Goal: Task Accomplishment & Management: Use online tool/utility

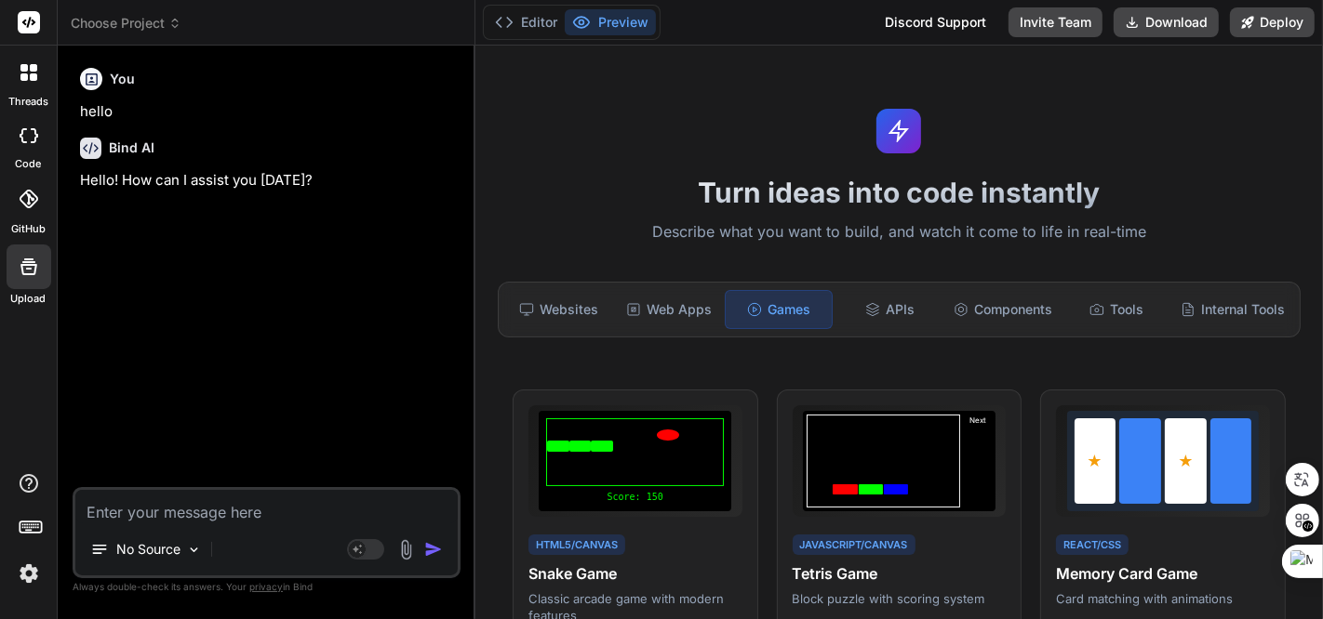
click at [374, 258] on div "You hello Bind AI Hello! How can I assist you [DATE]?" at bounding box center [268, 273] width 384 height 427
click at [142, 25] on span "Choose Project" at bounding box center [126, 23] width 111 height 19
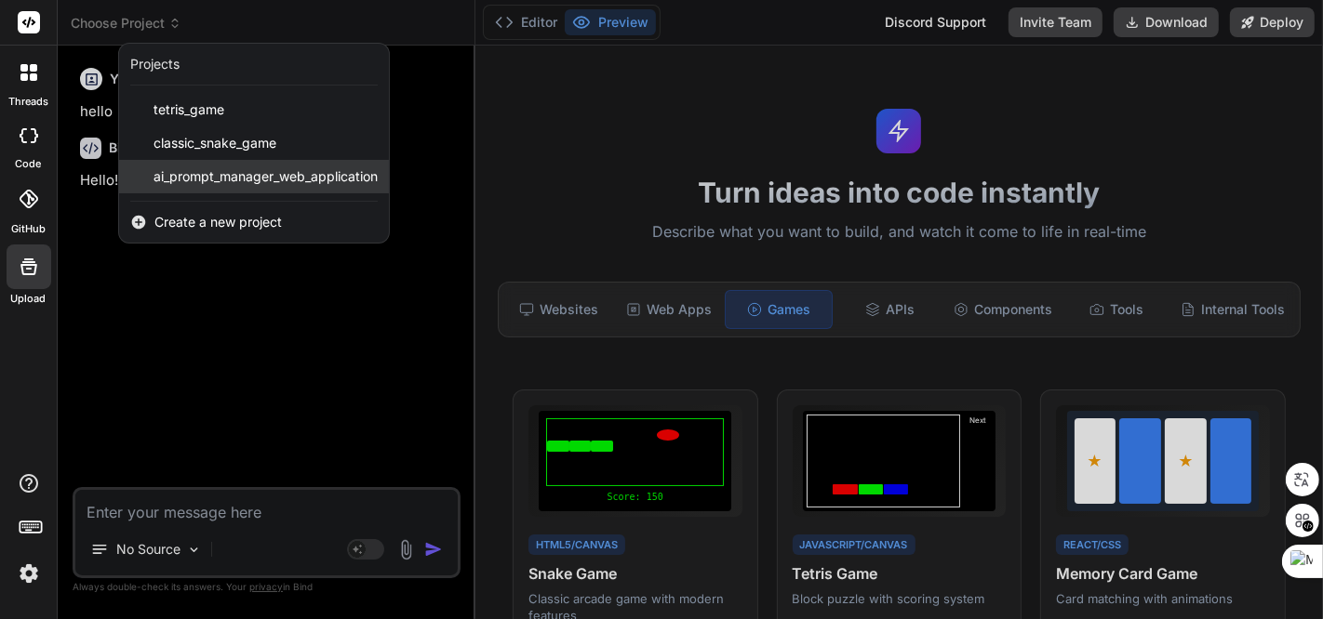
click at [227, 171] on span "ai_prompt_manager_web_application" at bounding box center [265, 176] width 224 height 19
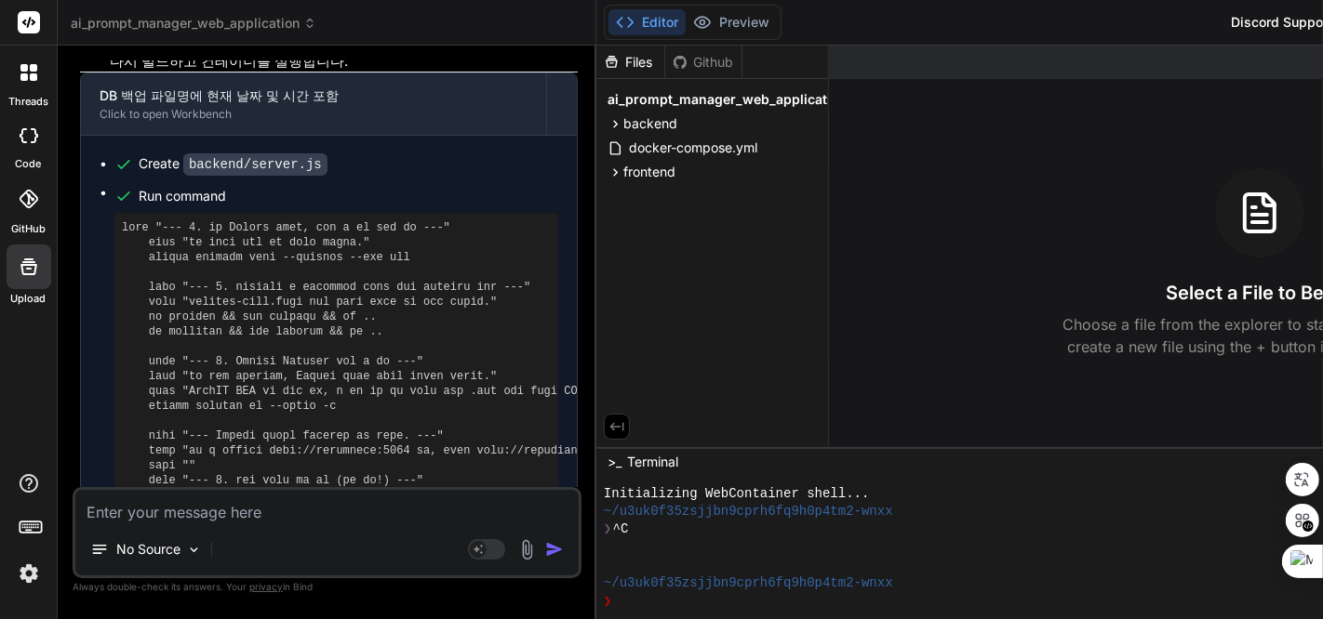
scroll to position [5443, 0]
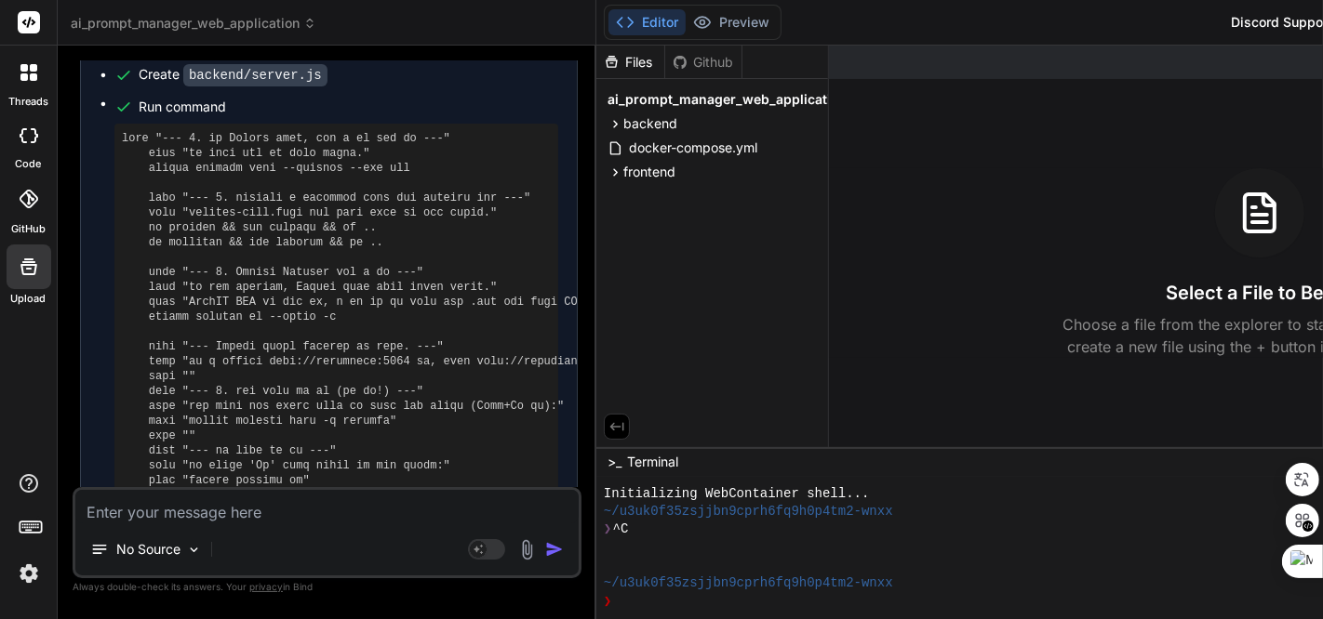
drag, startPoint x: 620, startPoint y: 325, endPoint x: 350, endPoint y: 350, distance: 271.8
click at [350, 350] on div "Bind AI Web Search Created with Pixso. Code Generator You 프롬프트 표시할 때 줄바꿈을 제대로 표…" at bounding box center [327, 332] width 539 height 573
click at [555, 608] on li "위에 제공된 bindArtifact 를 실행합니다." at bounding box center [336, 621] width 483 height 26
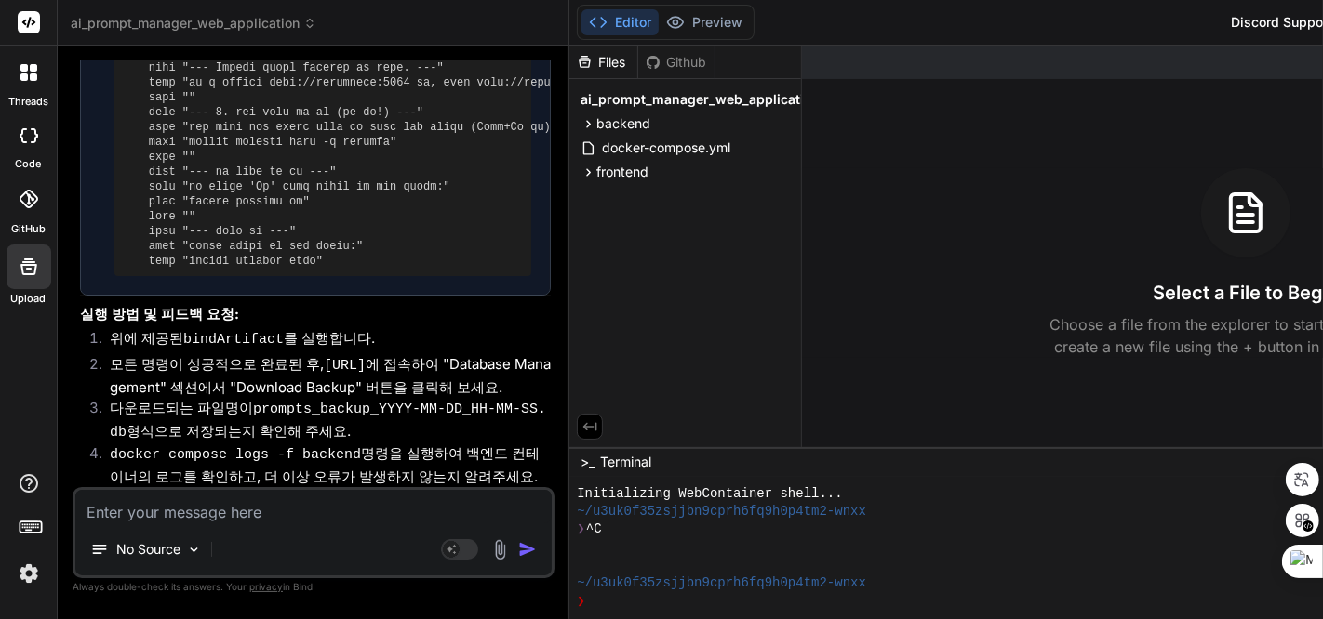
type textarea "x"
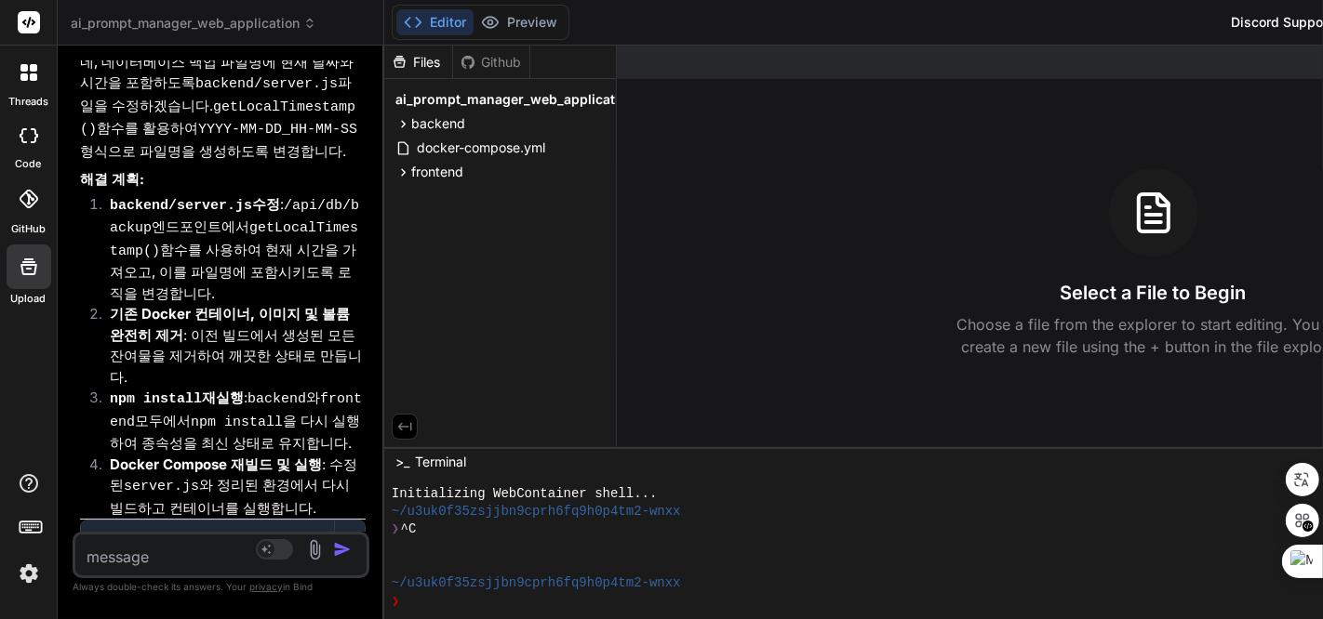
scroll to position [6549, 0]
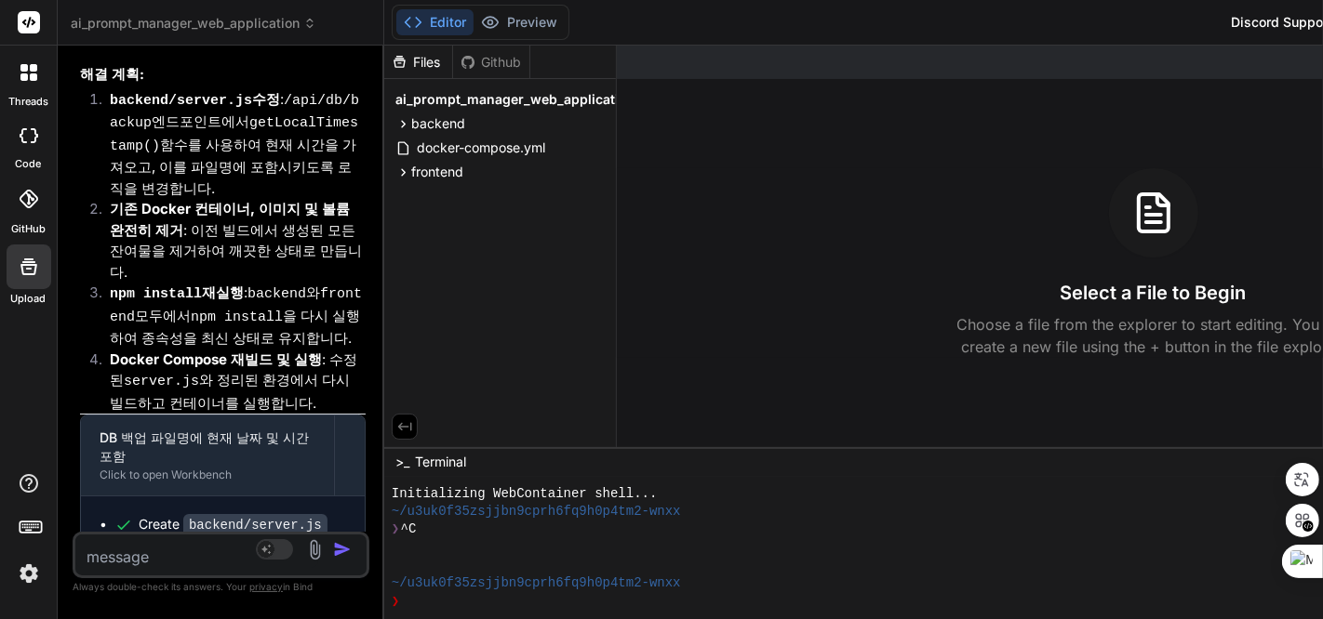
drag, startPoint x: 623, startPoint y: 319, endPoint x: 93, endPoint y: 314, distance: 530.2
click at [93, 314] on div "Bind AI Web Search Created with Pixso. Code Generator You 프롬프트 표시할 때 줄바꿈을 제대로 표…" at bounding box center [221, 333] width 326 height 574
click at [175, 562] on textarea at bounding box center [196, 551] width 243 height 33
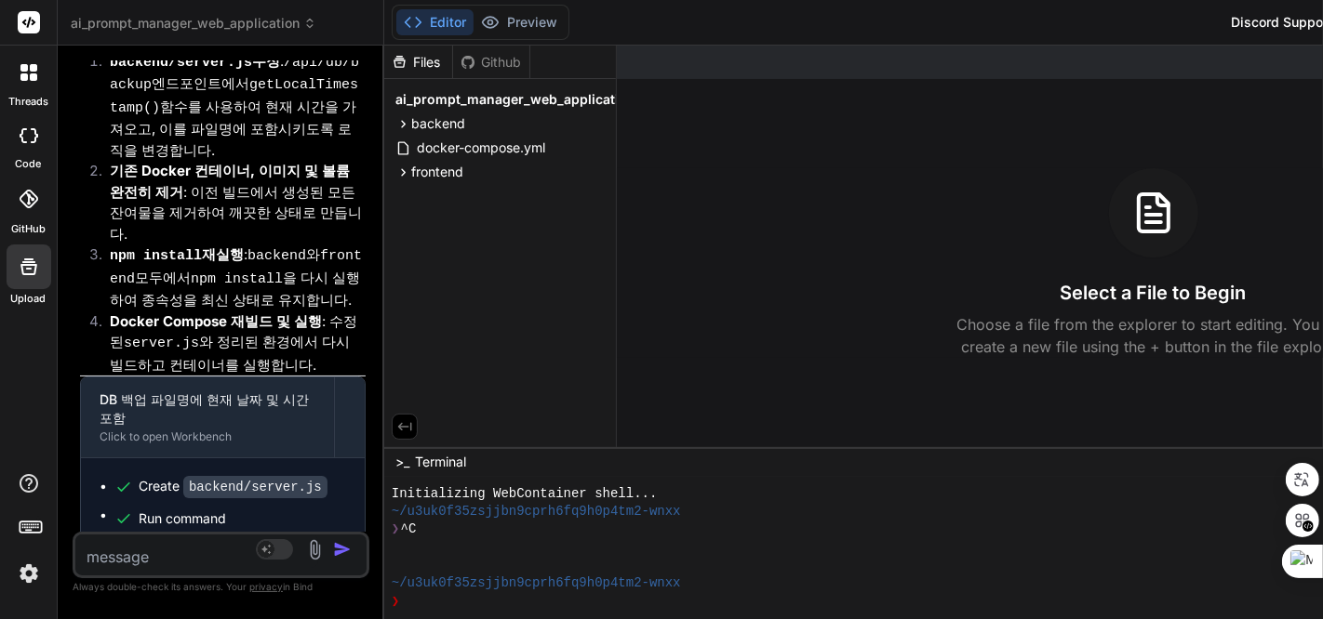
click at [190, 556] on textarea at bounding box center [196, 551] width 243 height 33
click at [140, 555] on textarea at bounding box center [196, 551] width 243 height 33
type textarea "w"
type textarea "x"
type textarea "wj"
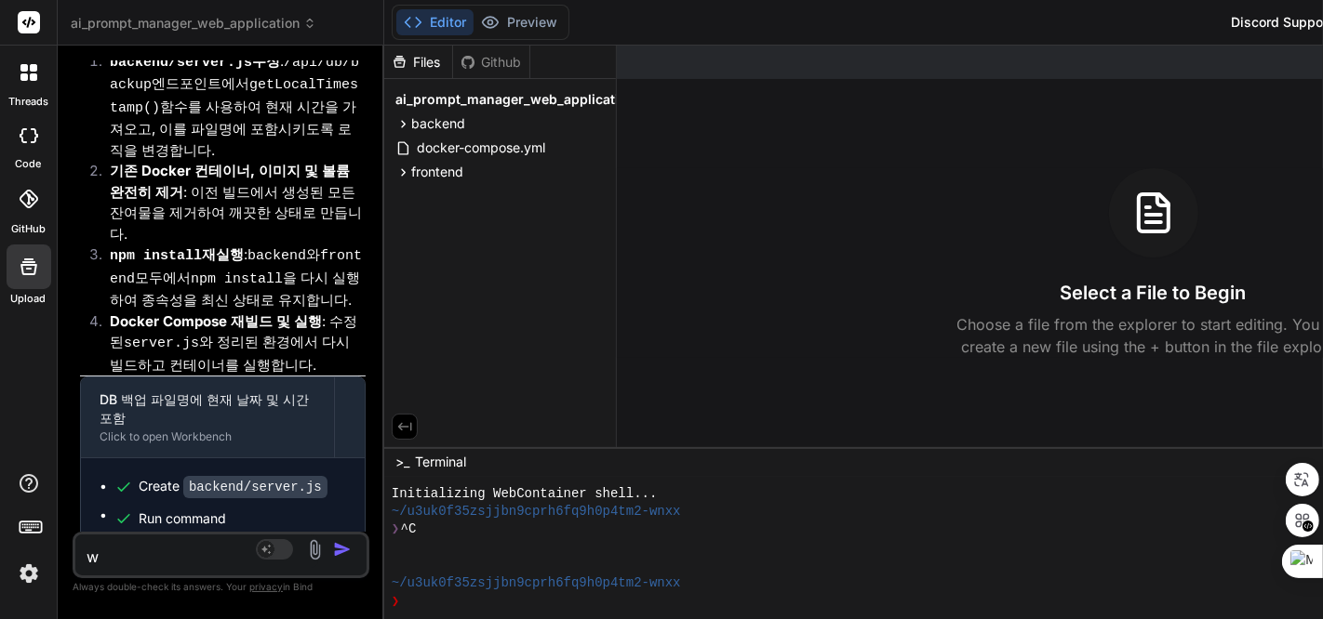
type textarea "x"
type textarea "w"
type textarea "x"
type textarea "ㅈ"
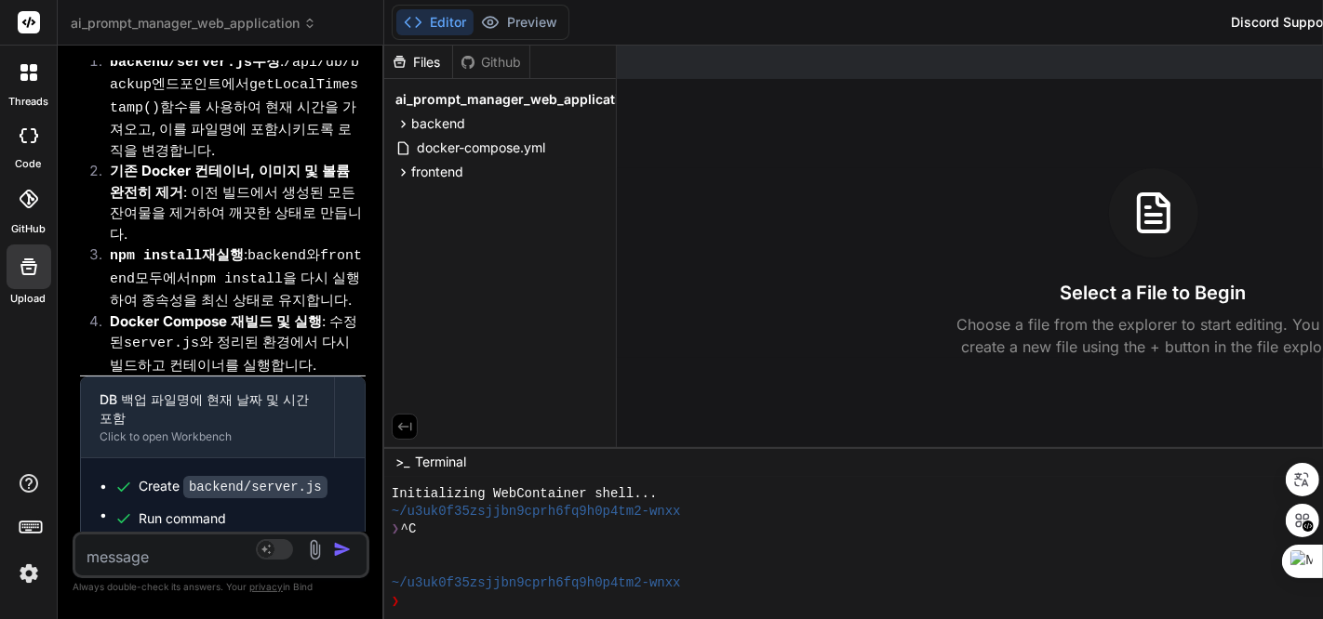
type textarea "x"
type textarea "저"
type textarea "x"
type textarea "젖"
type textarea "x"
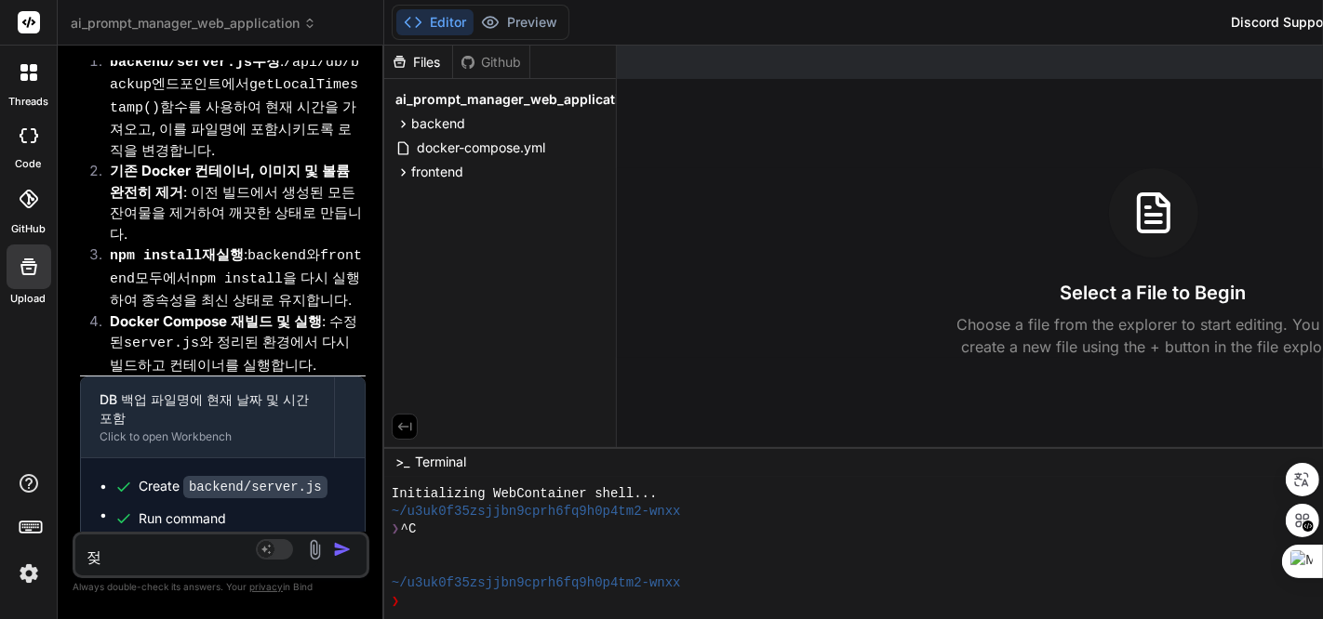
type textarea "저자"
type textarea "x"
type textarea "저장"
type textarea "x"
type textarea "저장ㄷ"
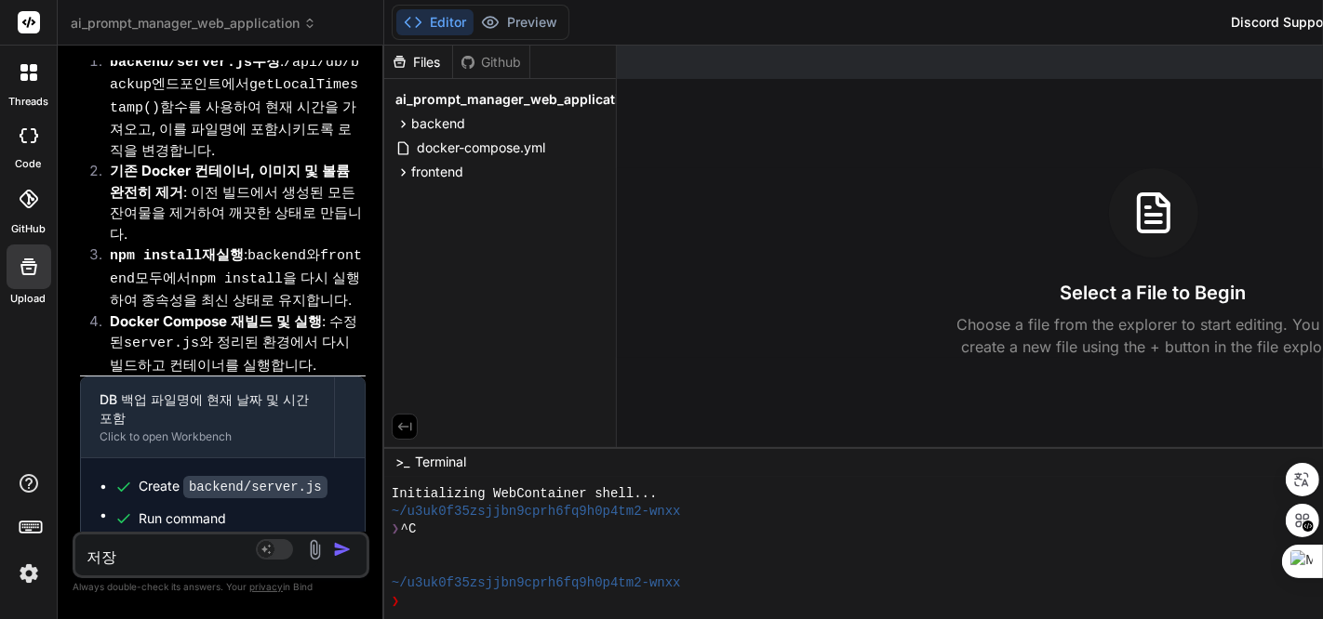
type textarea "x"
type textarea "저장도"
type textarea "x"
type textarea "저장되"
type textarea "x"
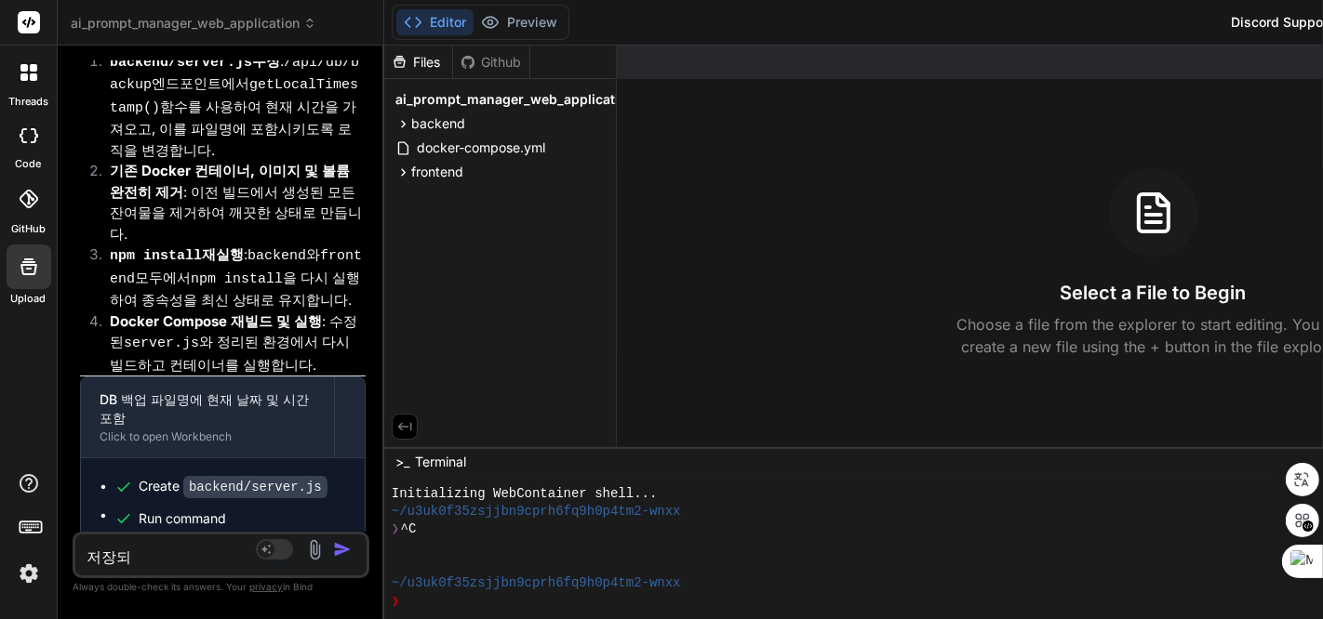
type textarea "저장된"
type textarea "x"
type textarea "저장된"
type textarea "x"
type textarea "저장된 ㅍ"
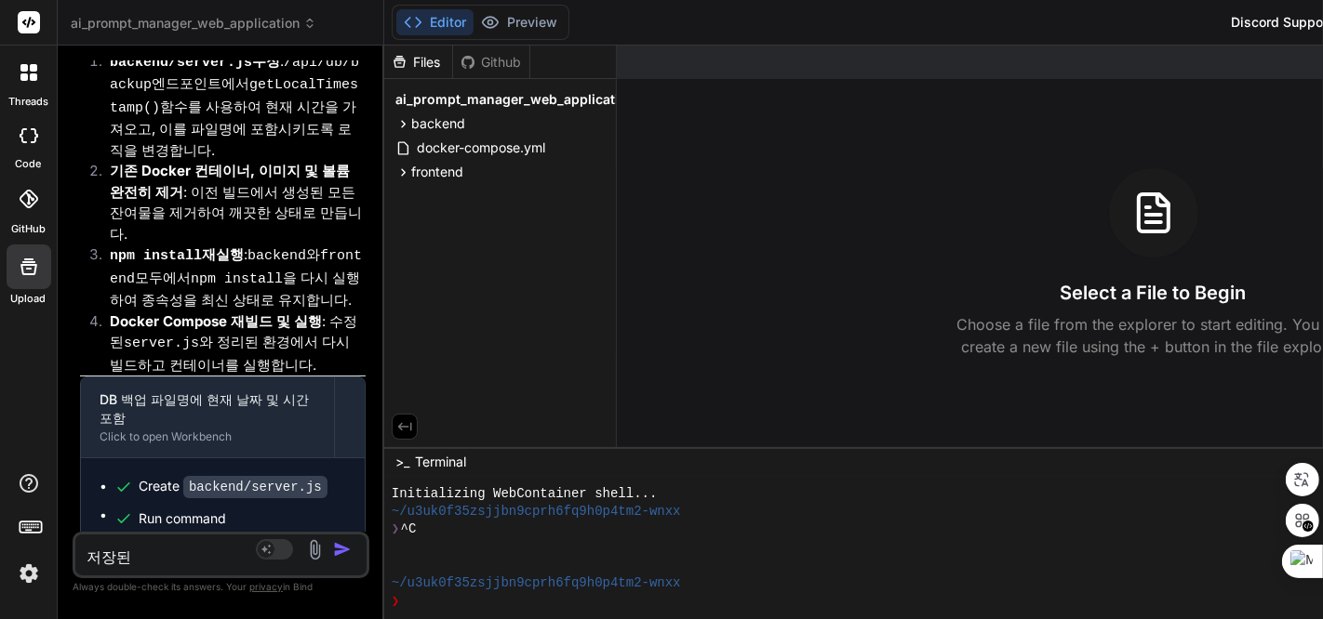
type textarea "x"
type textarea "저장된 프"
type textarea "x"
type textarea "저장된 플"
type textarea "x"
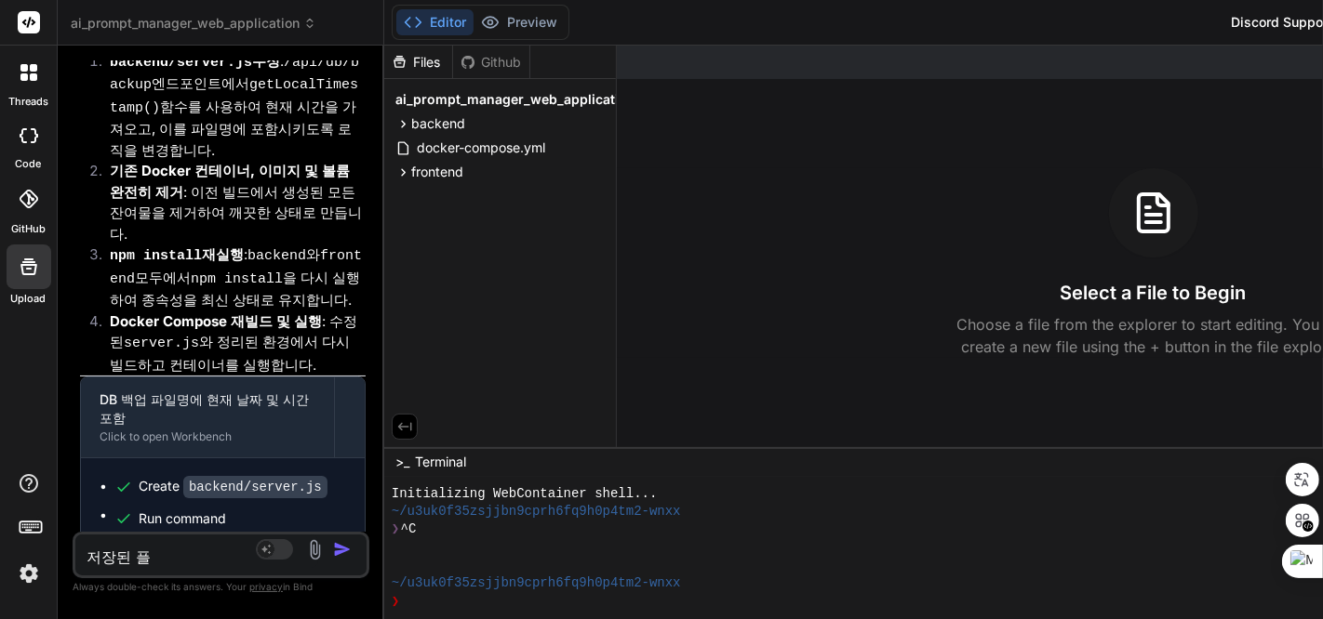
type textarea "저장된 프로"
type textarea "x"
type textarea "저장된 프롬"
type textarea "x"
type textarea "저장된 프롬ㅍ"
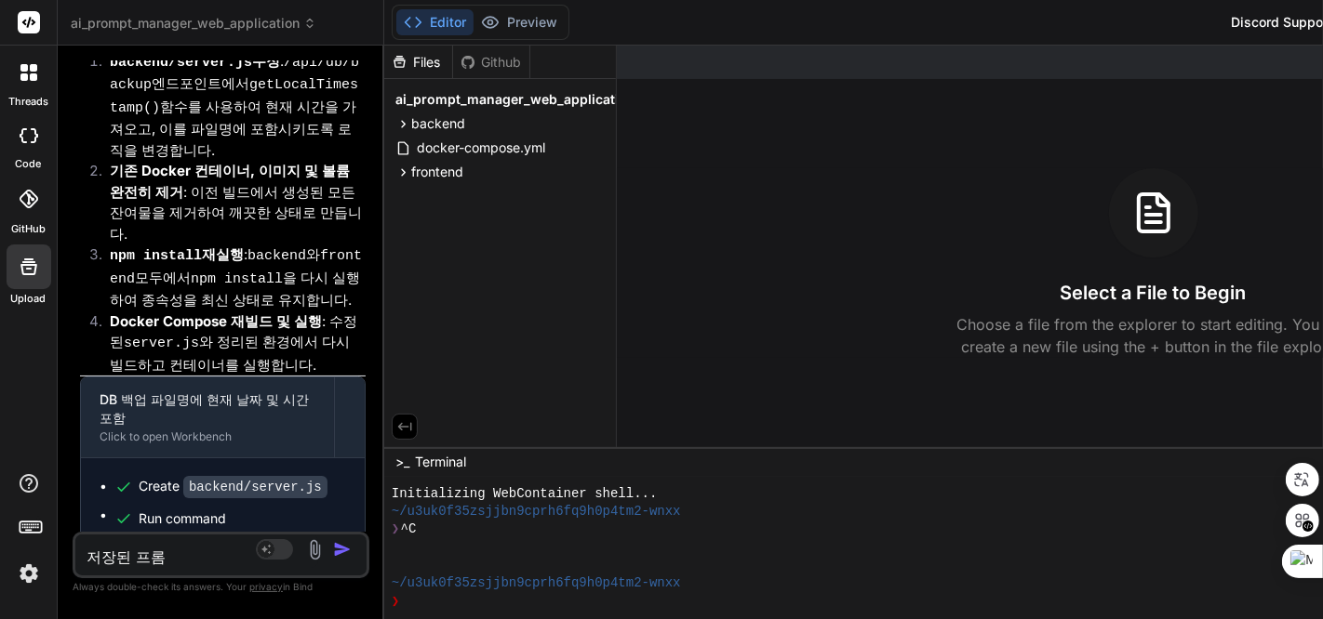
type textarea "x"
type textarea "저장된 프롬프"
type textarea "x"
type textarea "저장된 프롬픝"
type textarea "x"
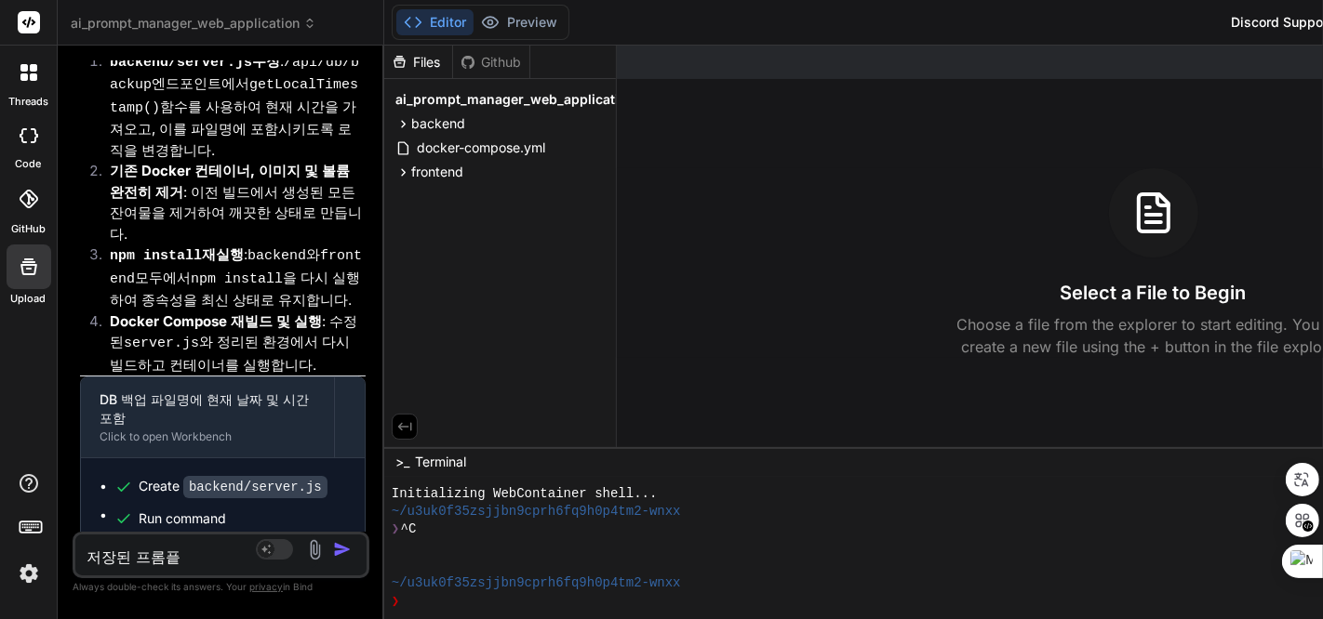
type textarea "저장된 프롬프트"
type textarea "x"
type textarea "저장된 프롬프틀"
type textarea "x"
type textarea "저장된 프롬프트르"
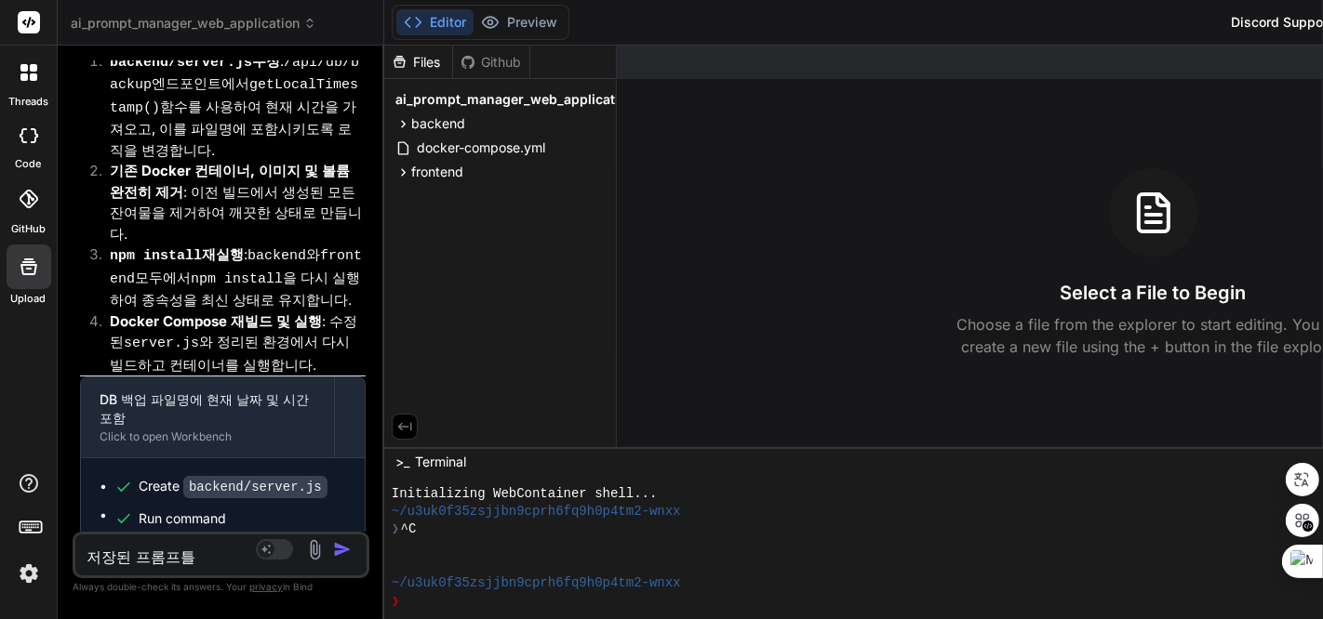
type textarea "x"
type textarea "저장된 프롬프트를"
type textarea "x"
type textarea "저장된 프롬프트를"
type textarea "x"
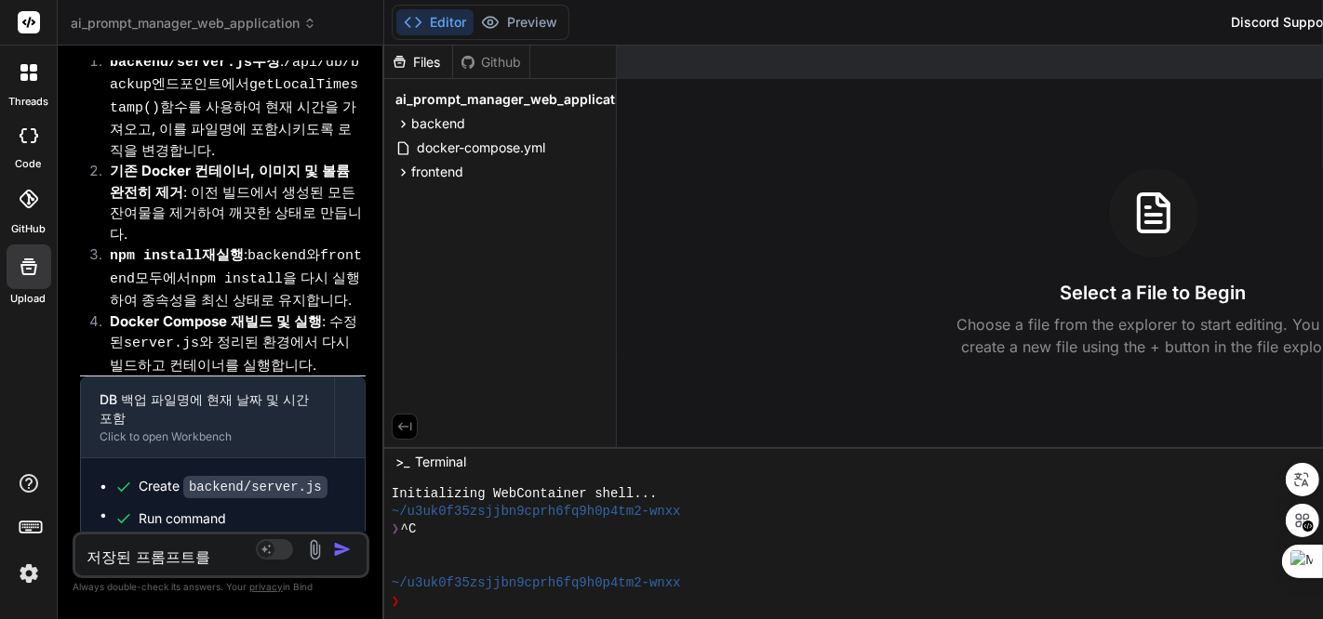
type textarea "저장된 프롬프트를 ㅍ"
type textarea "x"
type textarea "저장된 프롬프트를 표"
type textarea "x"
type textarea "저장된 프롬프트를 푯"
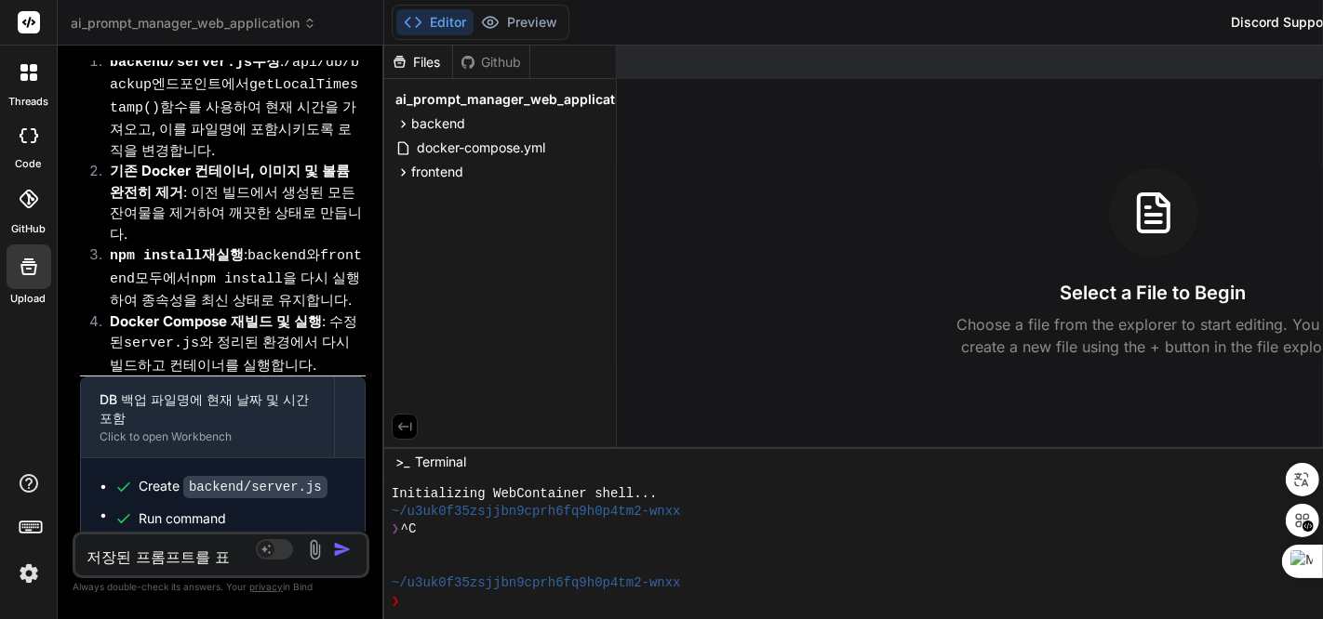
type textarea "x"
type textarea "저장된 프롬프트를 표시"
type textarea "x"
type textarea "저장된 프롬프트를 표싷"
type textarea "x"
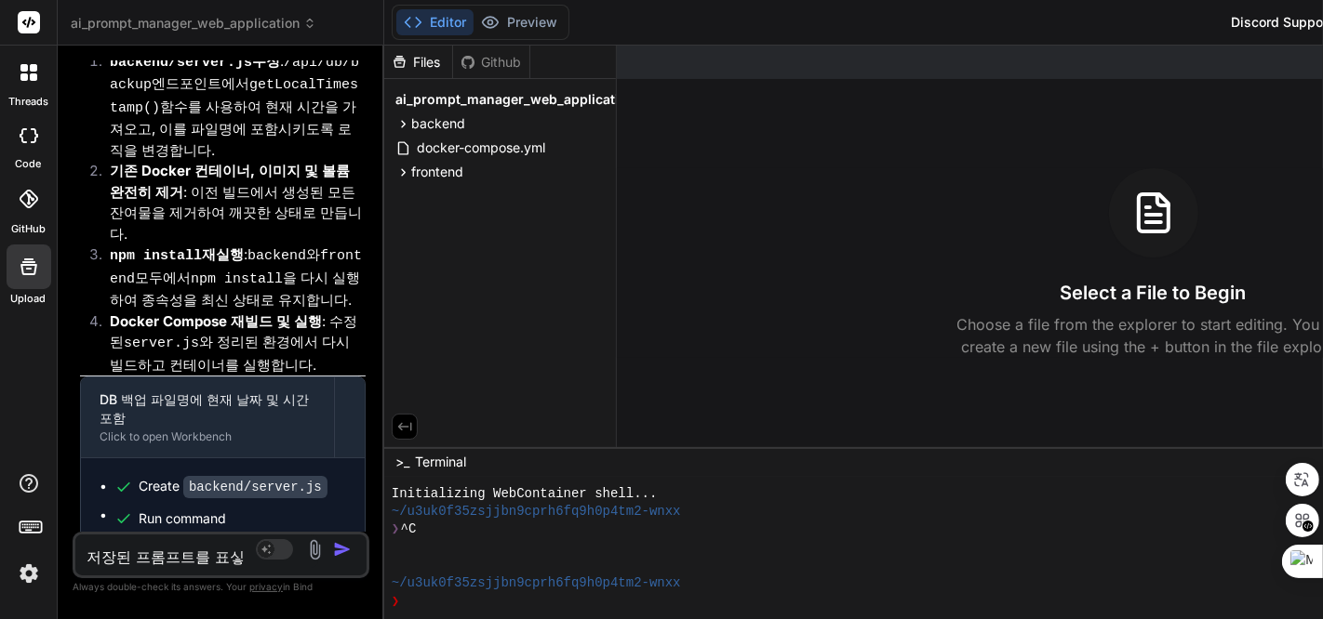
type textarea "저장된 프롬프트를 표시하"
type textarea "x"
type textarea "저장된 프롬프트를 표시한"
type textarea "x"
type textarea "저장된 프롬프트를 표시하느"
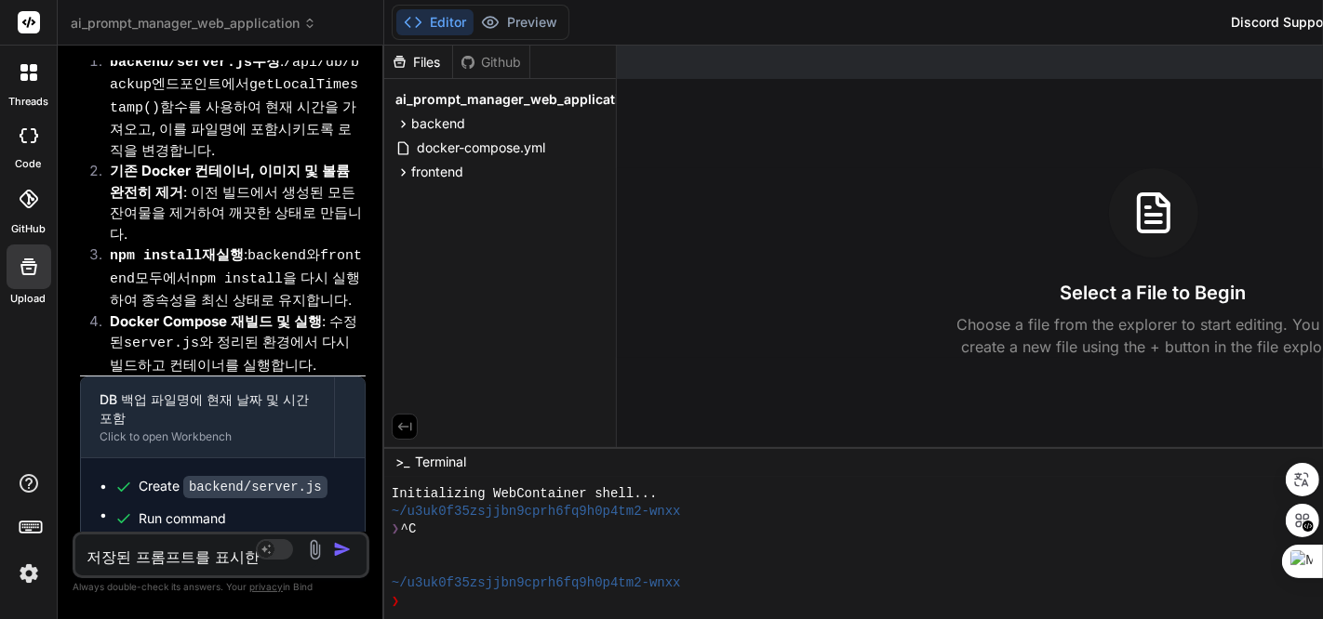
type textarea "x"
type textarea "저장된 프롬프트를 표시하는"
type textarea "x"
type textarea "저장된 프롬프트를 표시하는"
type textarea "x"
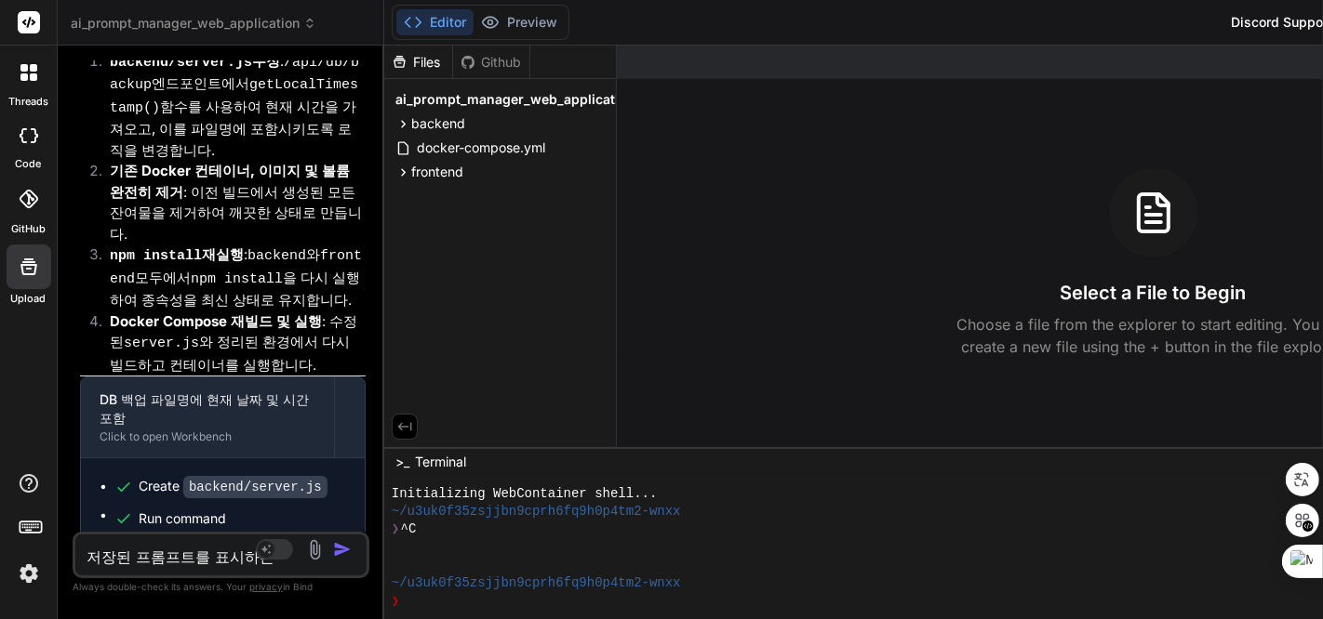
type textarea "저장된 프롬프트를 표시하는 c"
type textarea "x"
type textarea "저장된 프롬프트를 표시하는"
type textarea "x"
type textarea "저장된 프롬프트를 표시하는 C"
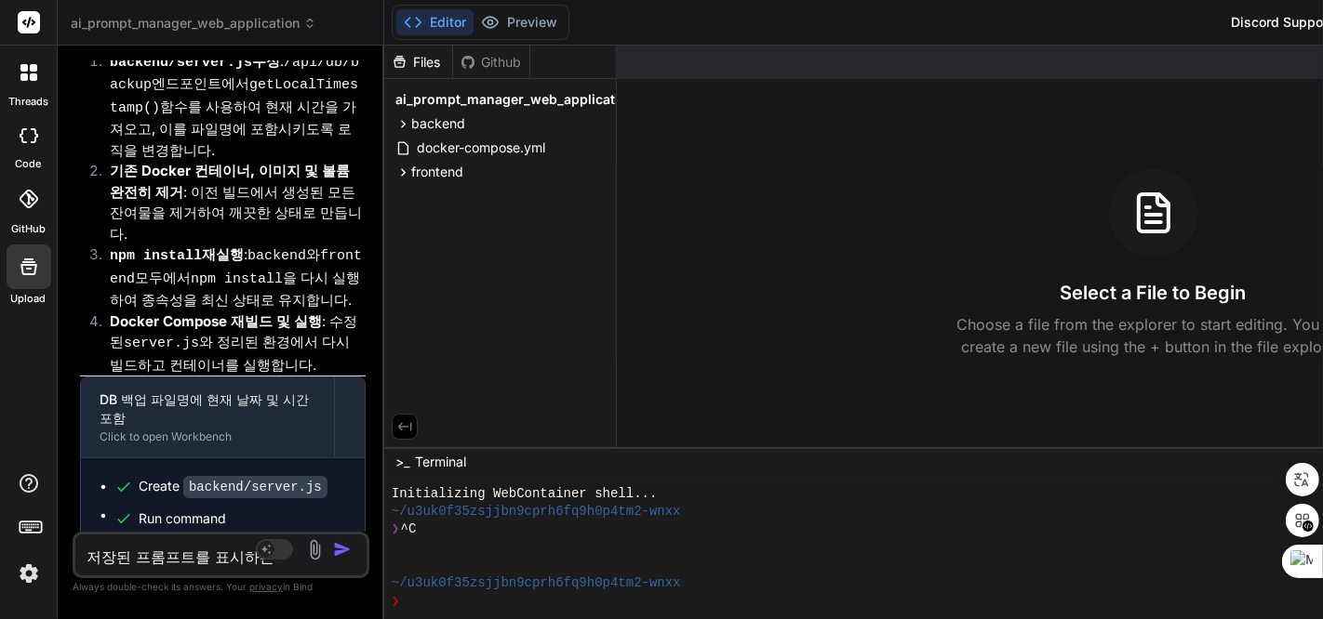
type textarea "x"
type textarea "저장된 프롬프트를 표시하는 Co"
type textarea "x"
type textarea "저장된 프롬프트를 표시하는 Con"
type textarea "x"
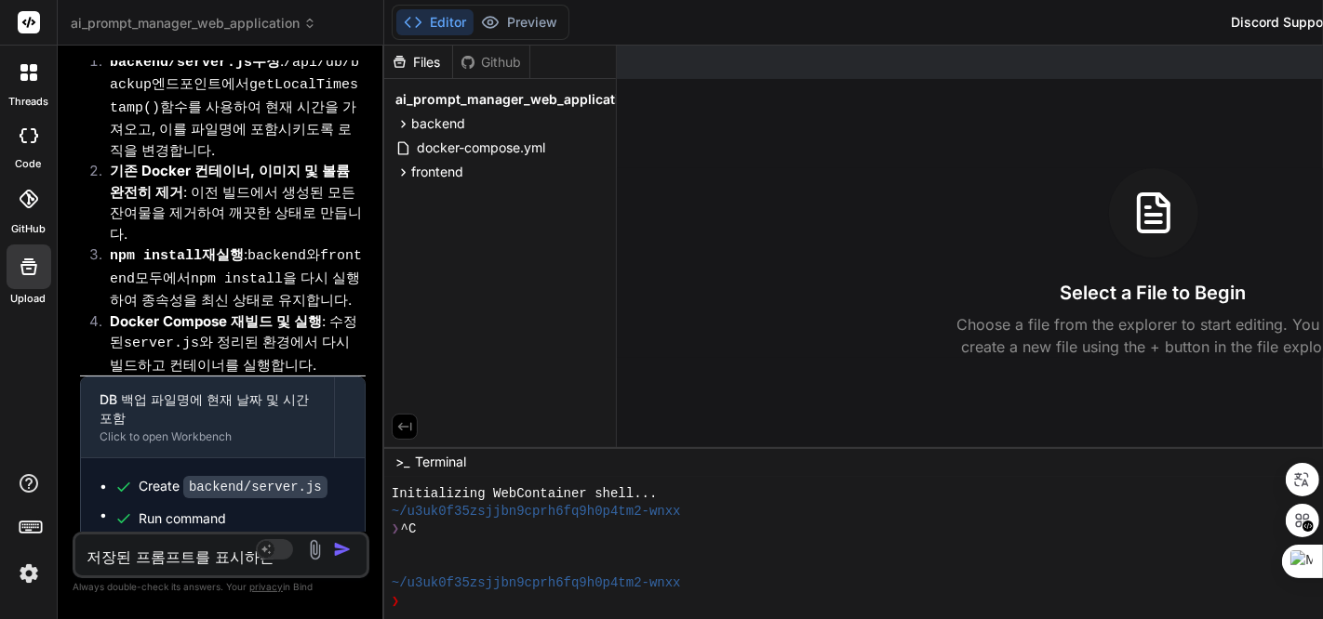
type textarea "저장된 프롬프트를 표시하는 Cont"
type textarea "x"
type textarea "저장된 프롬프트를 표시하는 Conte"
type textarea "x"
type textarea "저장된 프롬프트를 표시하는 Conten"
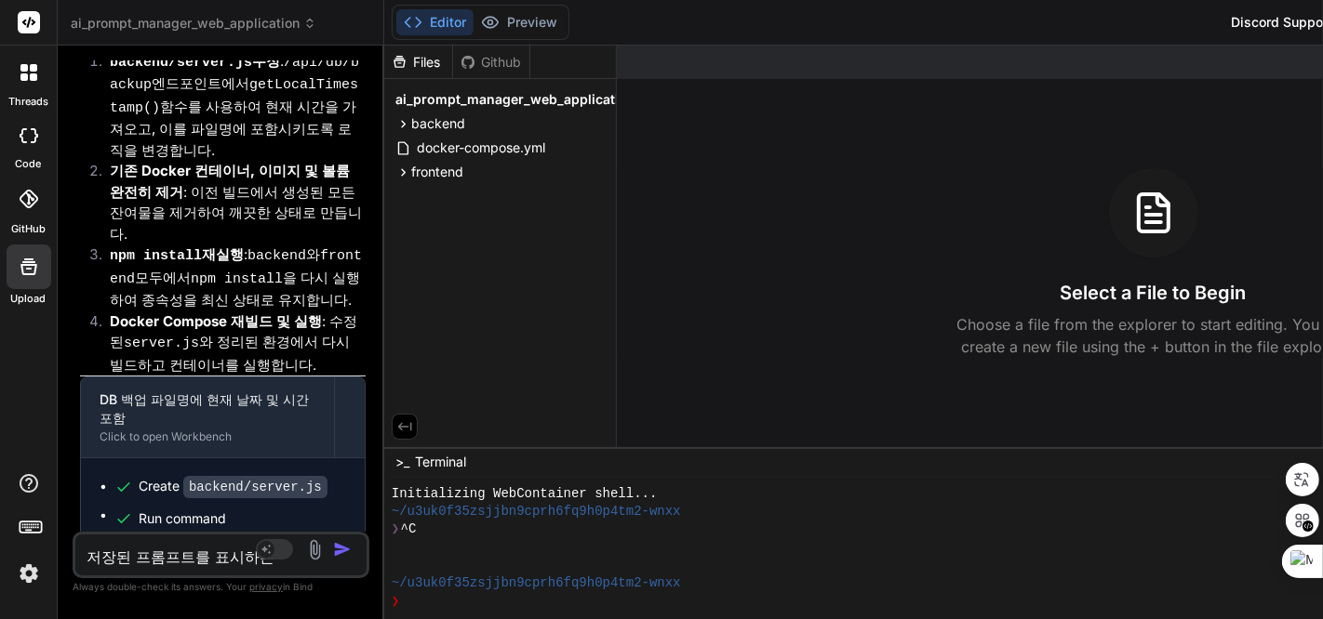
type textarea "x"
type textarea "저장된 프롬프트를 표시하는 Content"
type textarea "x"
click at [318, 561] on textarea "저장된 프롬프트를 표시하는 Content" at bounding box center [196, 551] width 243 height 33
type textarea "저장된 프롬프트를 표시하는 Content"
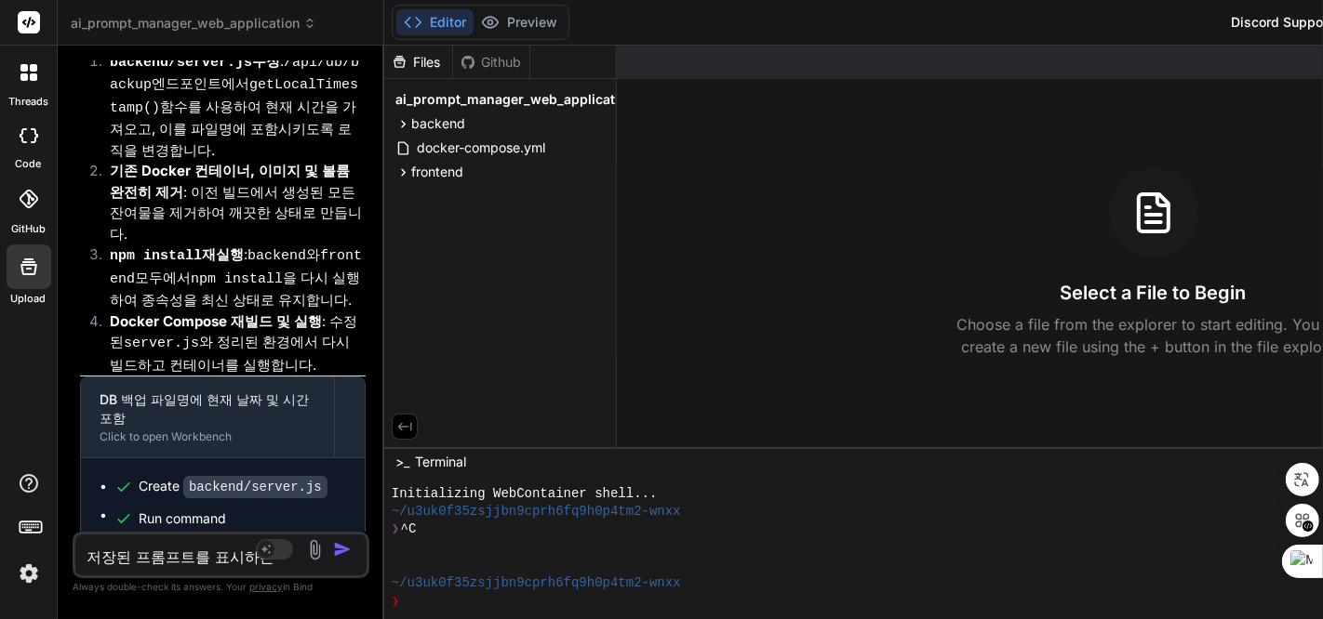
type textarea "x"
type textarea "저장된 프롬프트를 표시하는 Content q"
type textarea "x"
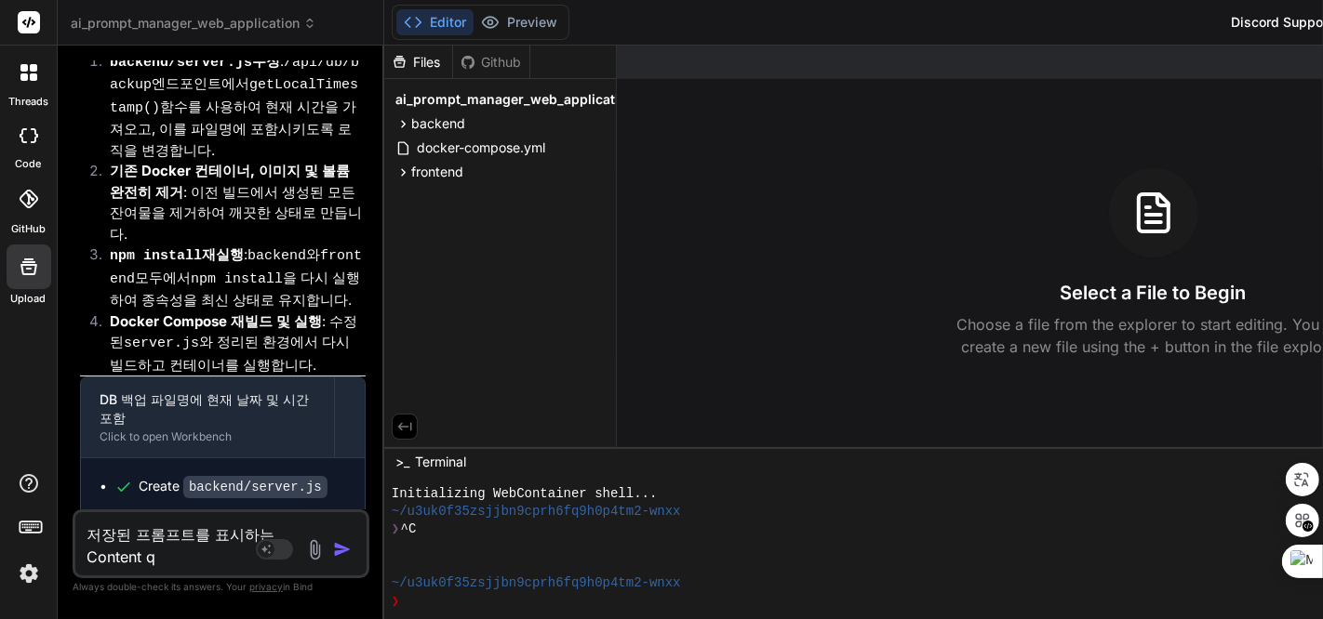
type textarea "저장된 프롬프트를 표시하는 Content qn"
type textarea "x"
type textarea "저장된 프롬프트를 표시하는 Content qnq"
type textarea "x"
type textarea "저장된 프롬프트를 표시하는 Content qnqn"
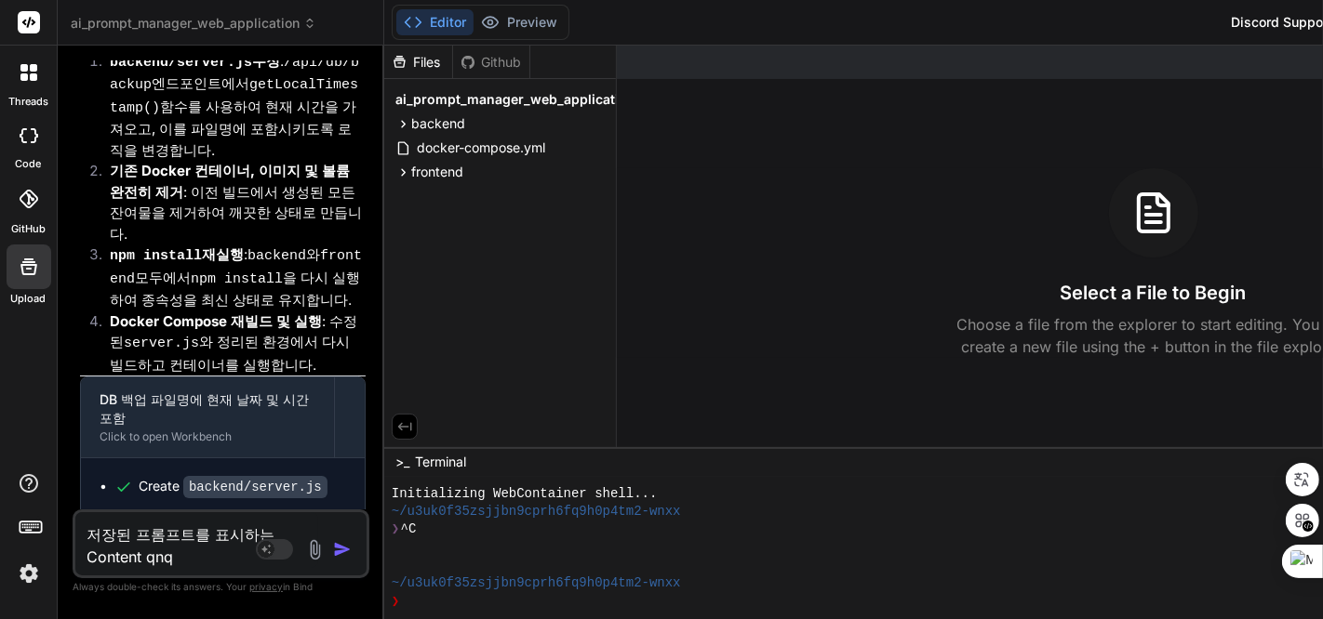
type textarea "x"
type textarea "저장된 프롬프트를 표시하는 Content qnqns"
type textarea "x"
type textarea "저장된 프롬프트를 표시하는 Content qnqnsd"
type textarea "x"
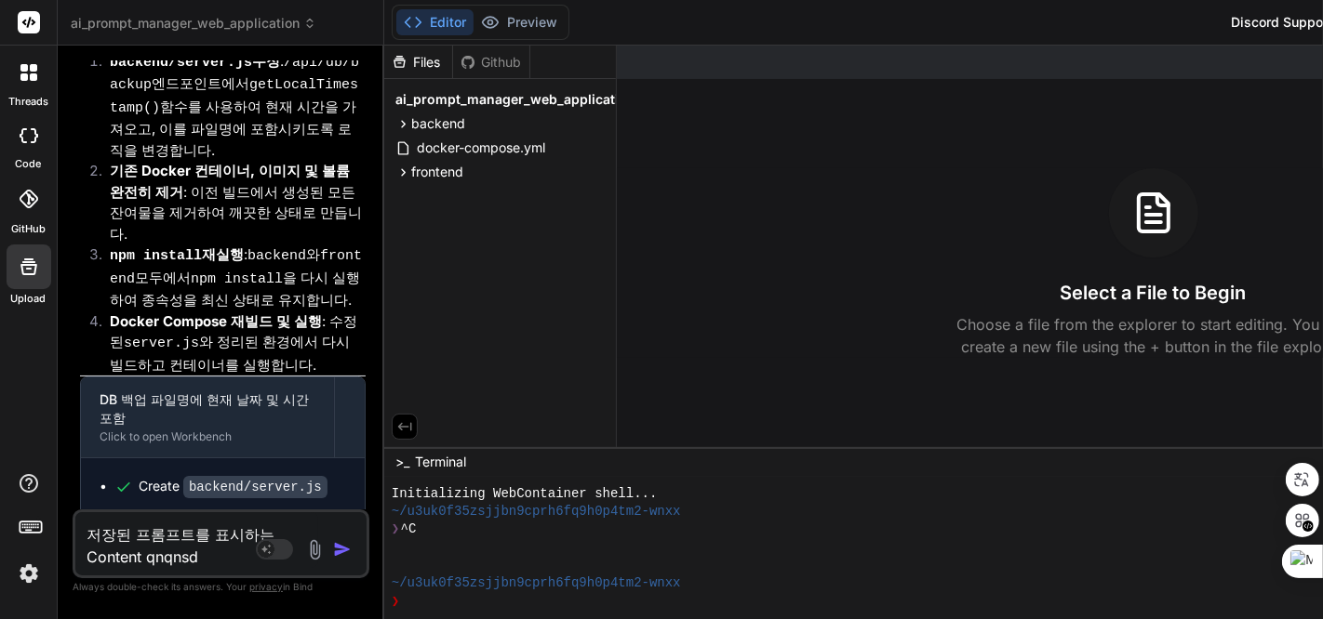
type textarea "저장된 프롬프트를 표시하는 Content qnqns"
type textarea "x"
type textarea "저장된 프롬프트를 표시하는 Content qnqn"
type textarea "x"
type textarea "저장된 프롬프트를 표시하는 Content qnq"
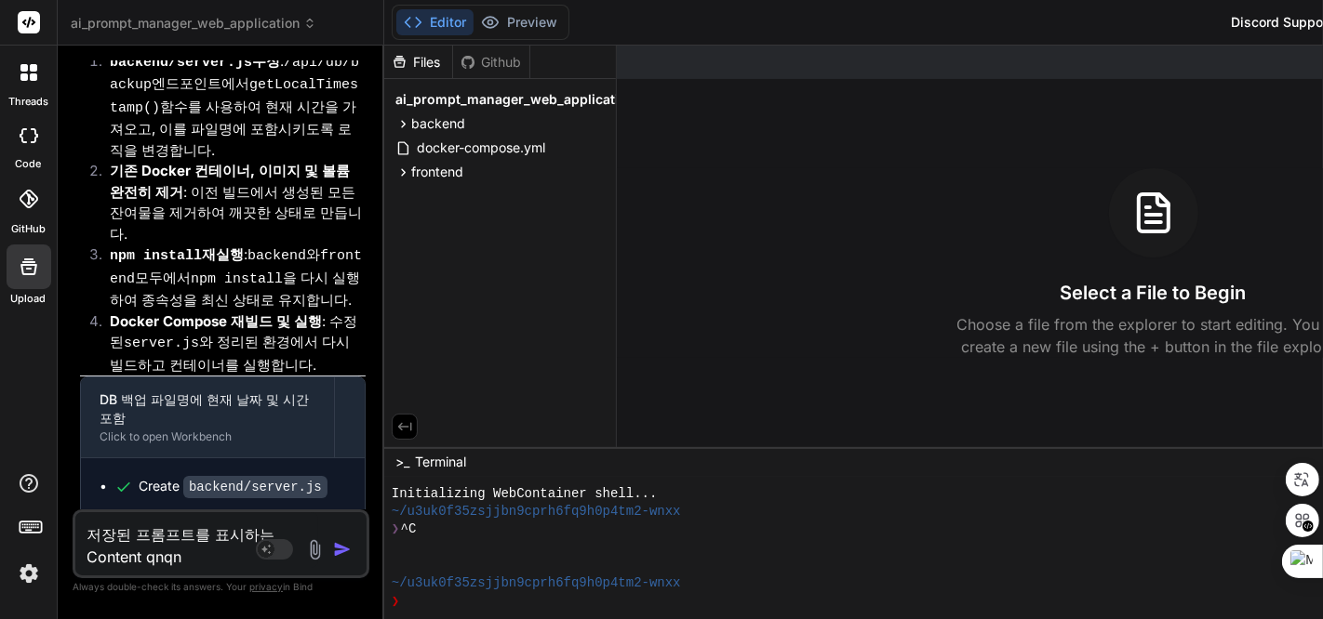
type textarea "x"
type textarea "저장된 프롬프트를 표시하는 Content qn"
type textarea "x"
type textarea "저장된 프롬프트를 표시하는 Content q"
type textarea "x"
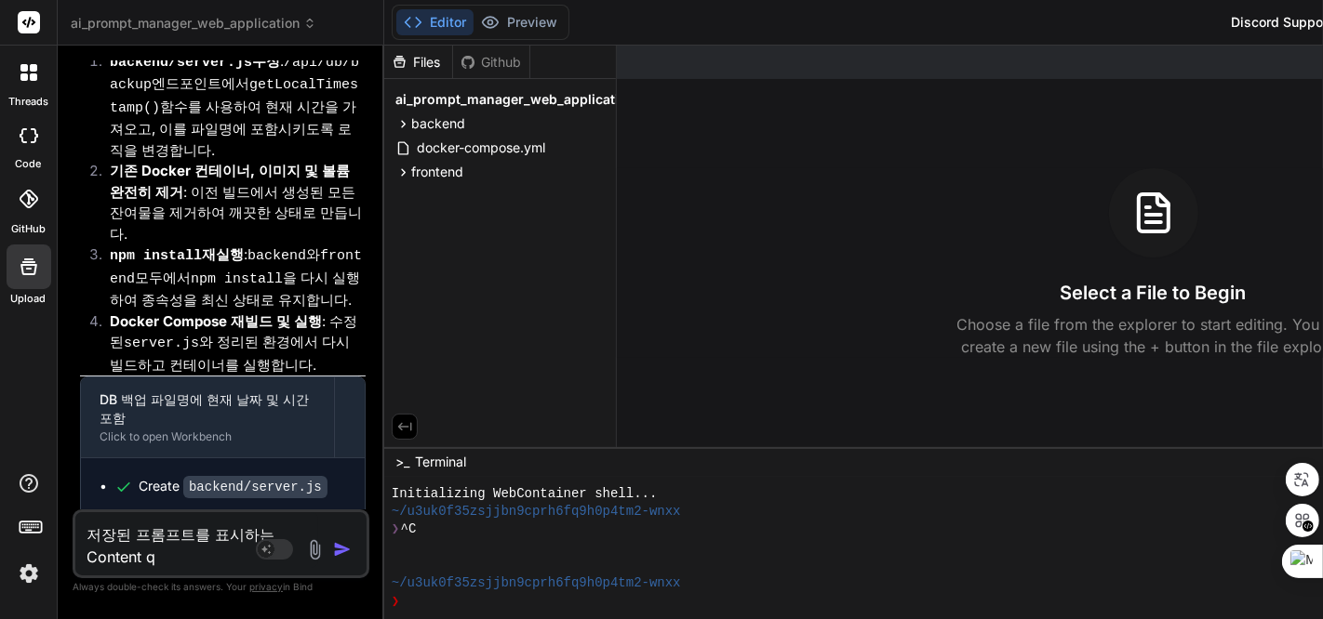
type textarea "저장된 프롬프트를 표시하는 Content"
type textarea "x"
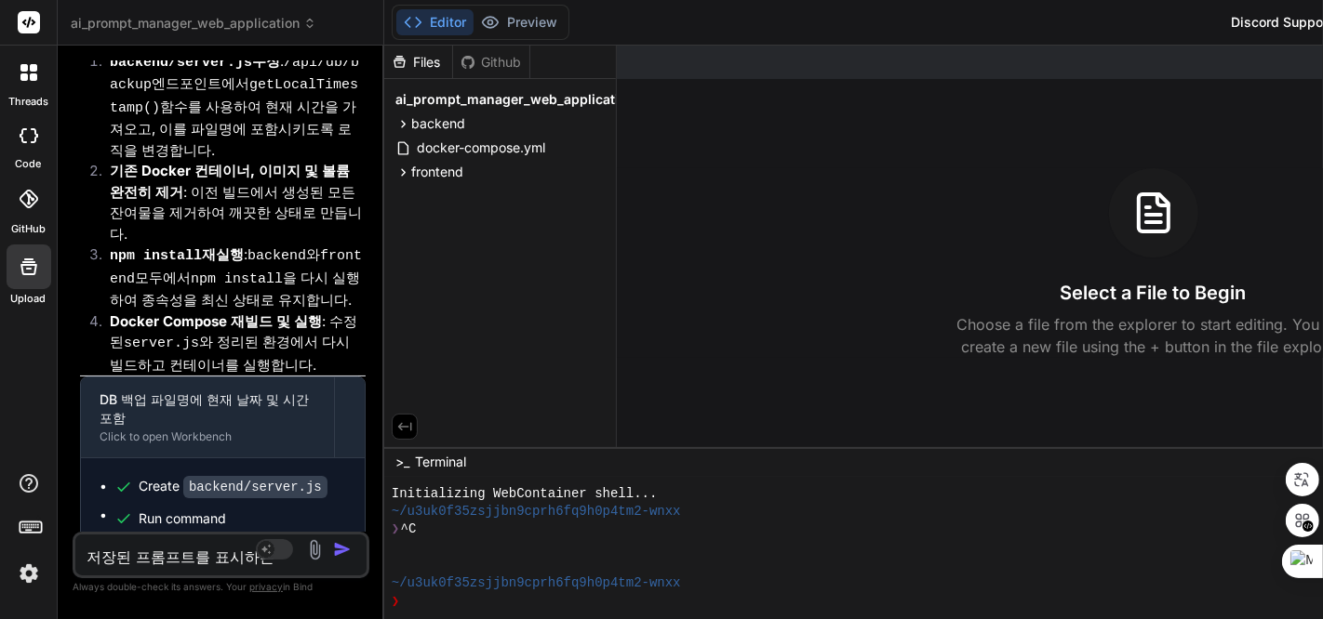
type textarea "저장된 프롬프트를 표시하는 Content"
type textarea "x"
type textarea "저장된 프롬프트를 표시하는 Content ㅂ"
type textarea "x"
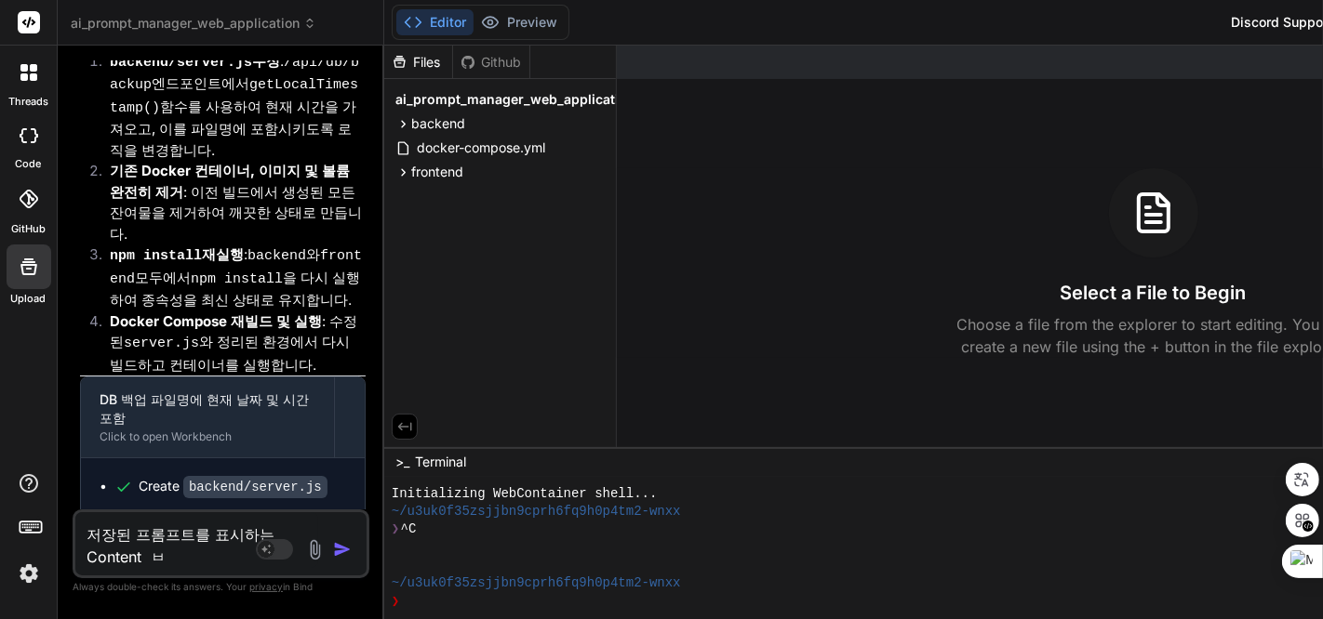
type textarea "저장된 프롬프트를 표시하는 Content"
type textarea "x"
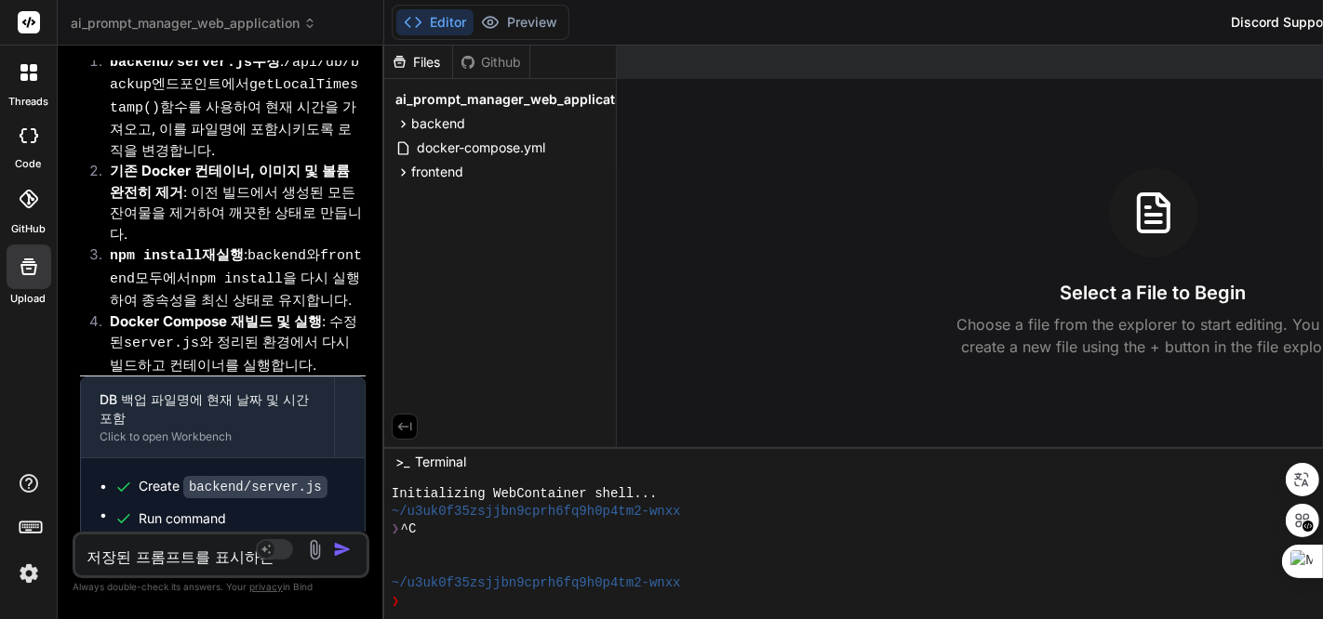
type textarea "저장된 프롬프트를 표시하는 Content ㅂ"
type textarea "x"
type textarea "저장된 프롬프트를 표시하는 Content 부"
type textarea "x"
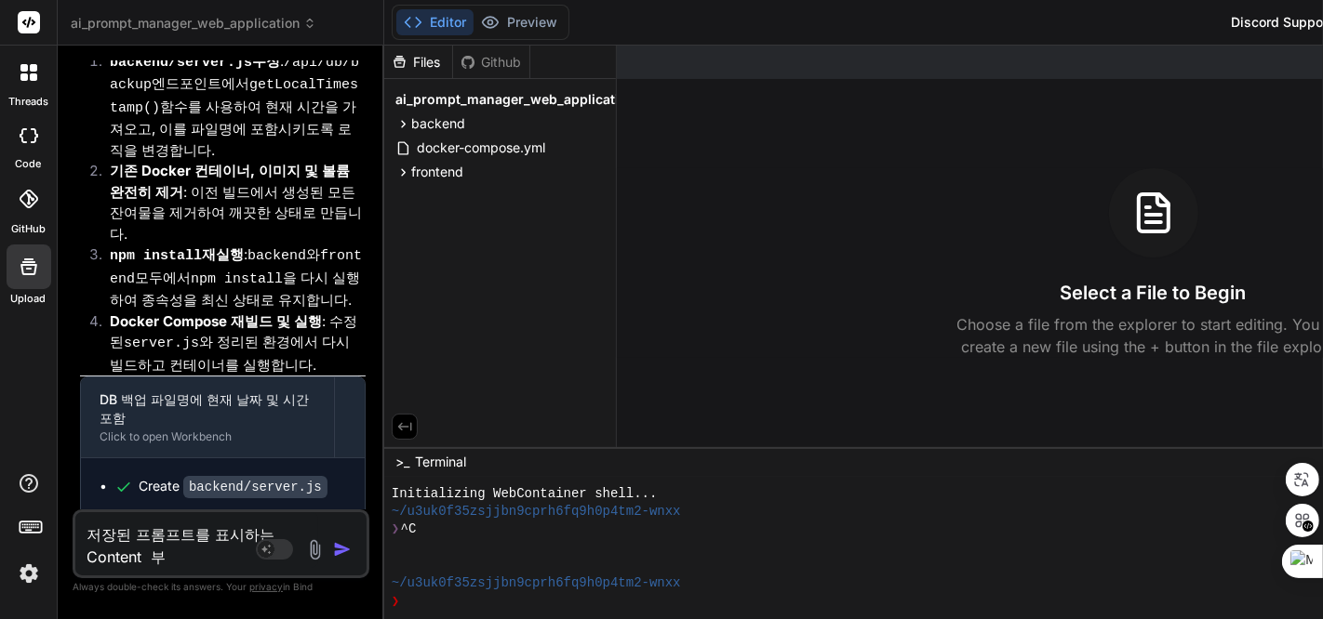
type textarea "저장된 프롬프트를 표시하는 Content 붑"
type textarea "x"
type textarea "저장된 프롬프트를 표시하는 Content 부부"
type textarea "x"
type textarea "저장된 프롬프트를 표시하는 Content 부분"
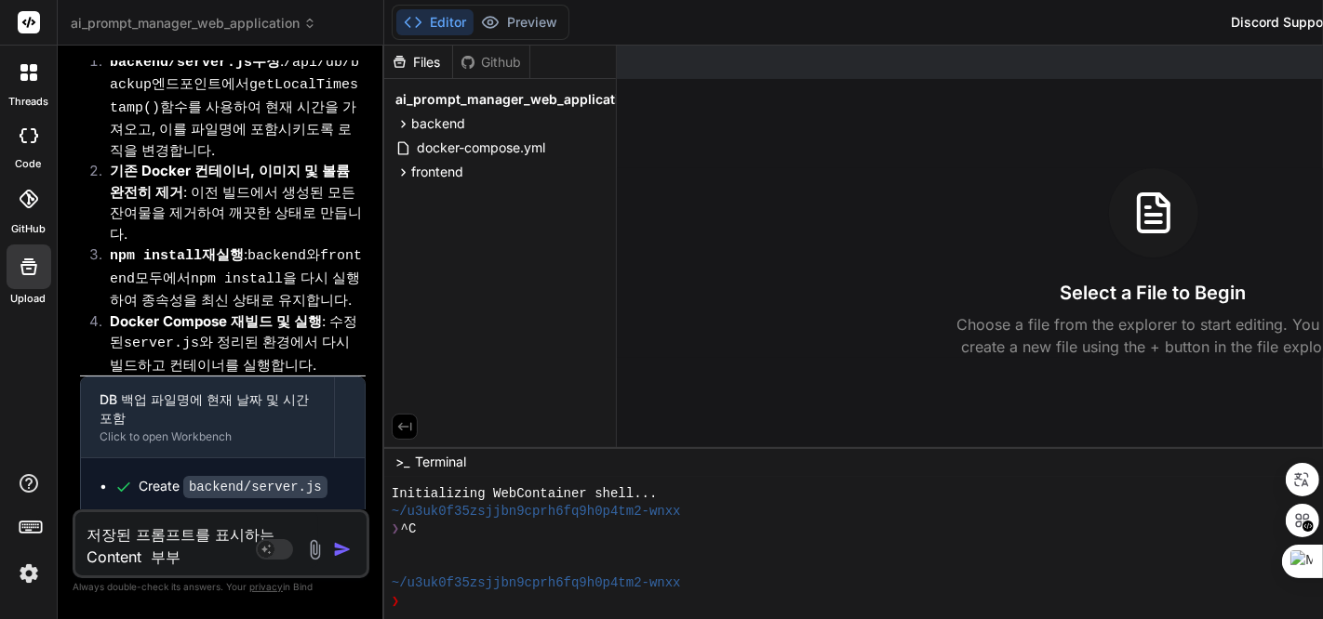
type textarea "x"
type textarea "저장된 프롬프트를 표시하는 Content 부분ㅇ"
type textarea "x"
type textarea "저장된 프롬프트를 표시하는 Content 부분에"
type textarea "x"
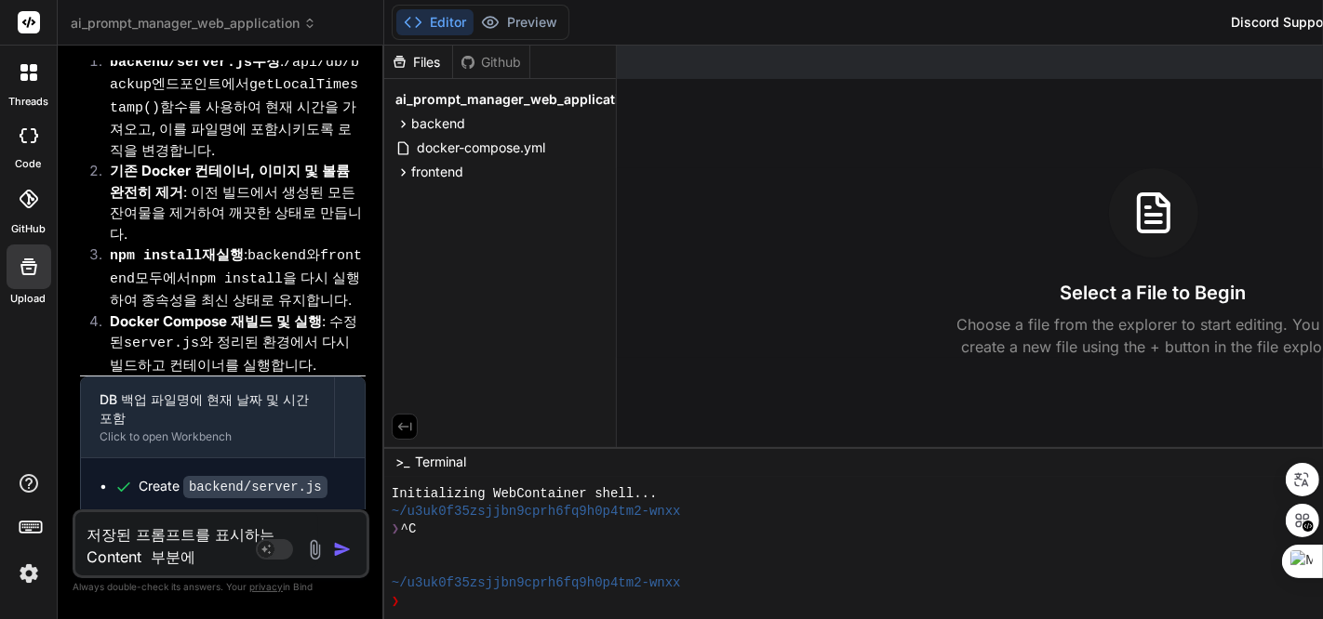
type textarea "저장된 프롬프트를 표시하는 Content 부분에"
type textarea "x"
type textarea "저장된 프롬프트를 표시하는 Content 부분에 ㄴ"
type textarea "x"
type textarea "저장된 프롬프트를 표시하는 Content 부분에 내"
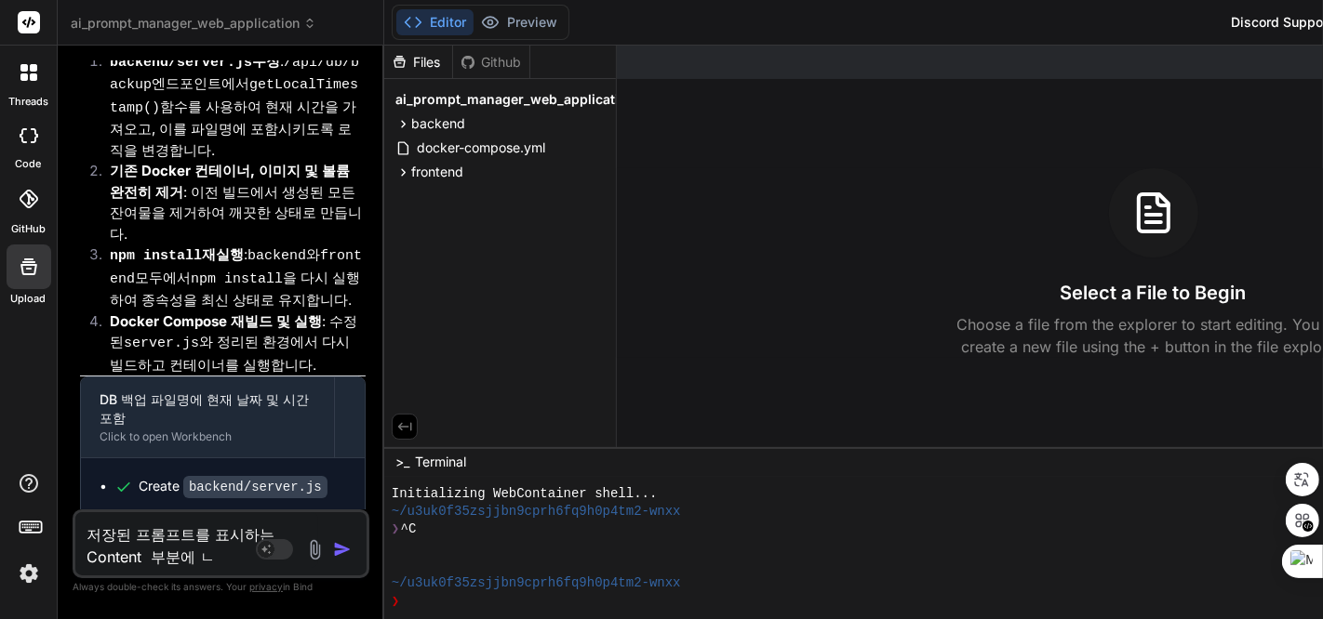
type textarea "x"
type textarea "저장된 프롬프트를 표시하는 Content 부분에 냉"
type textarea "x"
type textarea "저장된 프롬프트를 표시하는 Content 부분에 내요"
type textarea "x"
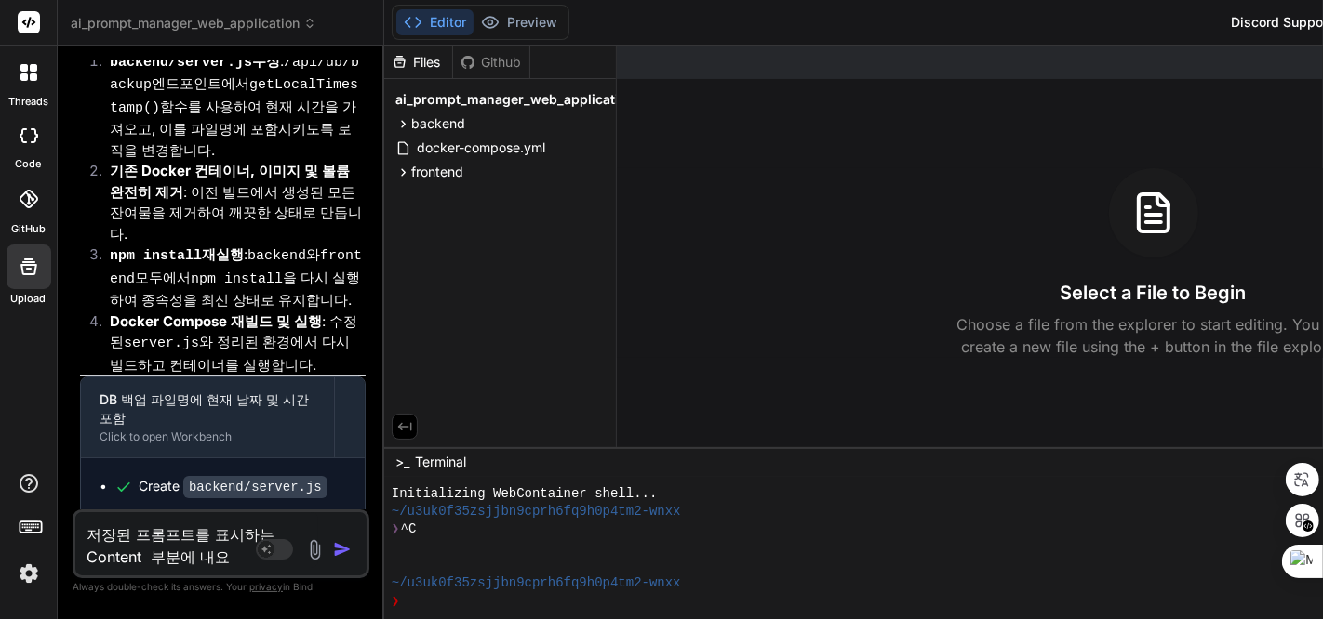
type textarea "저장된 프롬프트를 표시하는 Content 부분에 내용"
type textarea "x"
type textarea "저장된 프롬프트를 표시하는 Content 부분에 내요으"
type textarea "x"
type textarea "저장된 프롬프트를 표시하는 Content 부분에 내요을"
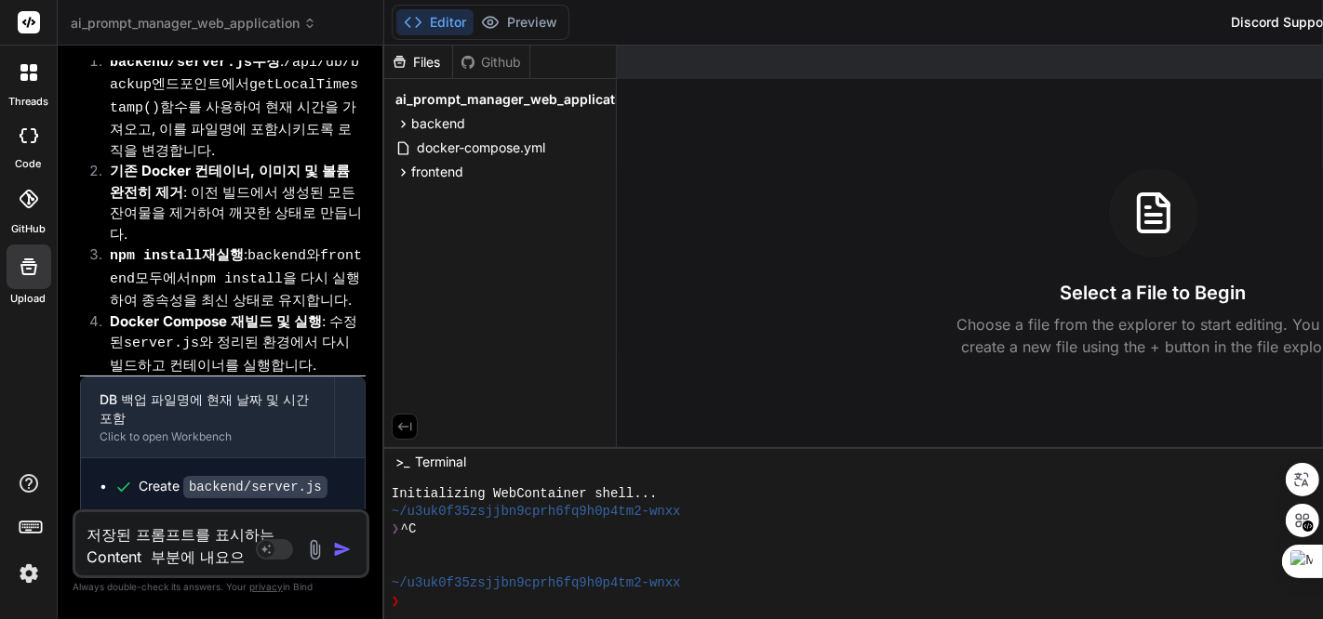
type textarea "x"
type textarea "저장된 프롬프트를 표시하는 Content 부분에 내요을"
type textarea "x"
type textarea "저장된 프롬프트를 표시하는 Content 부분에 내요을"
type textarea "x"
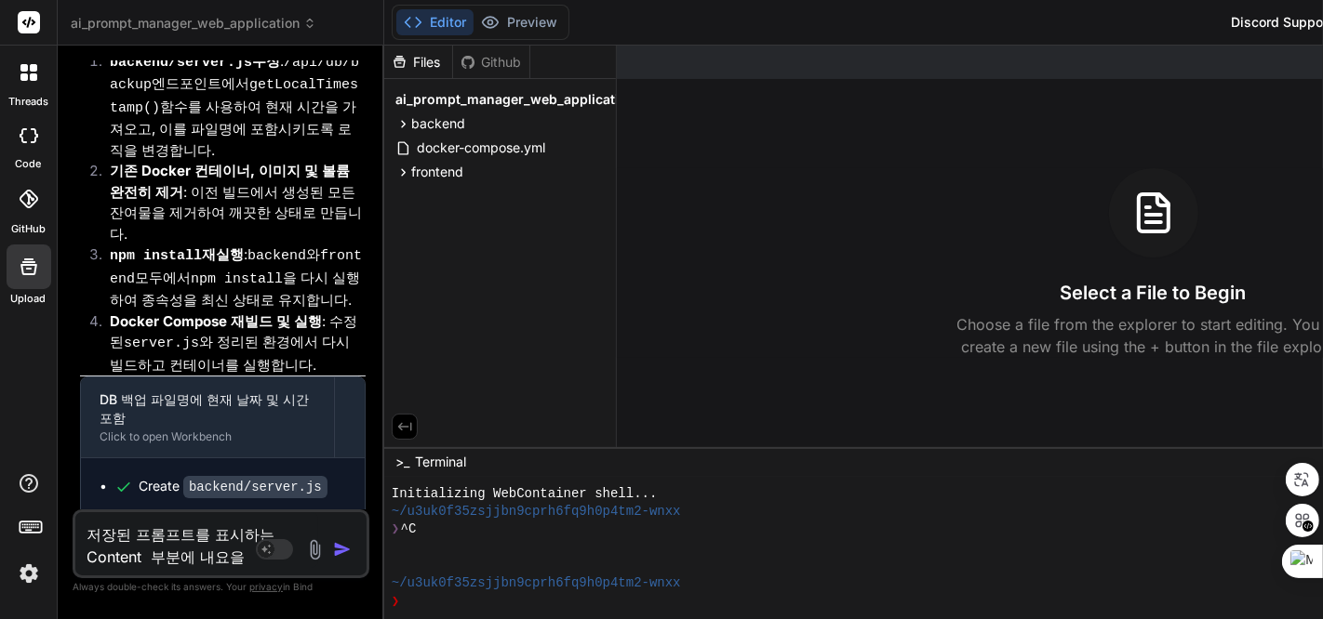
type textarea "저장된 프롬프트를 표시하는 Content 부분에 내요"
type textarea "x"
type textarea "저장된 프롬프트를 표시하는 Content 부분에 내요ㅇ"
type textarea "x"
type textarea "저장된 프롬프트를 표시하는 Content 부분에 내요요"
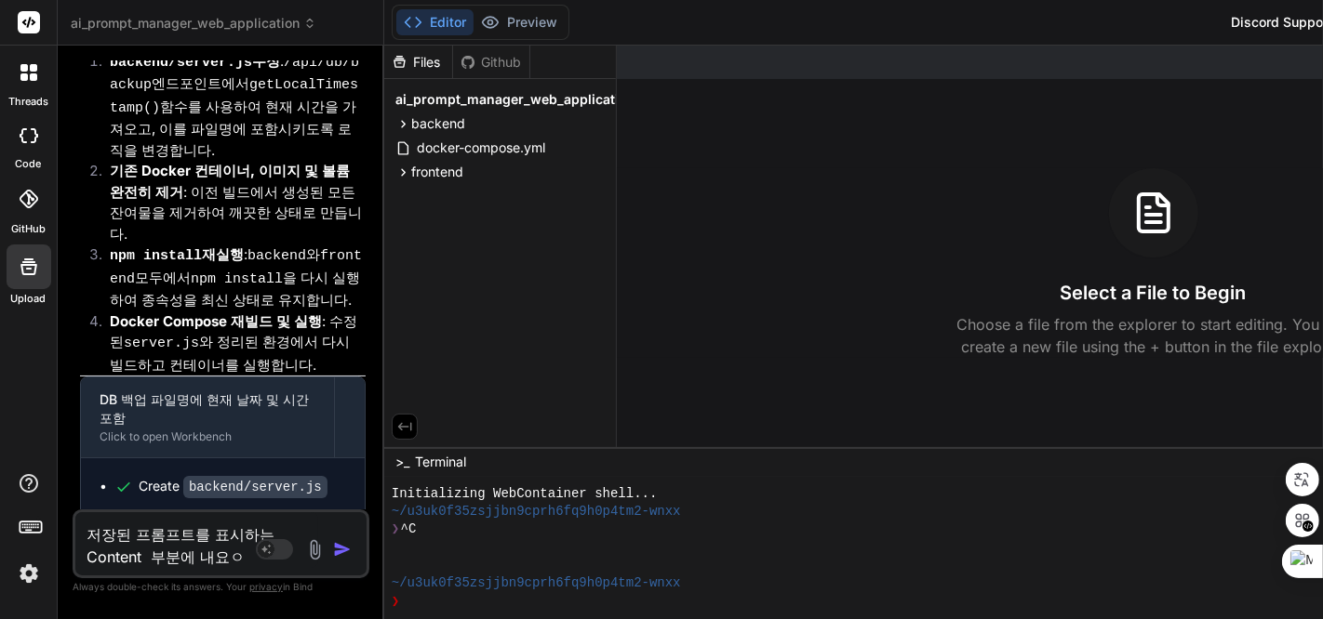
type textarea "x"
type textarea "저장된 프롬프트를 표시하는 Content 부분에 내요ㅇ"
type textarea "x"
type textarea "저장된 프롬프트를 표시하는 Content 부분에 내요"
type textarea "x"
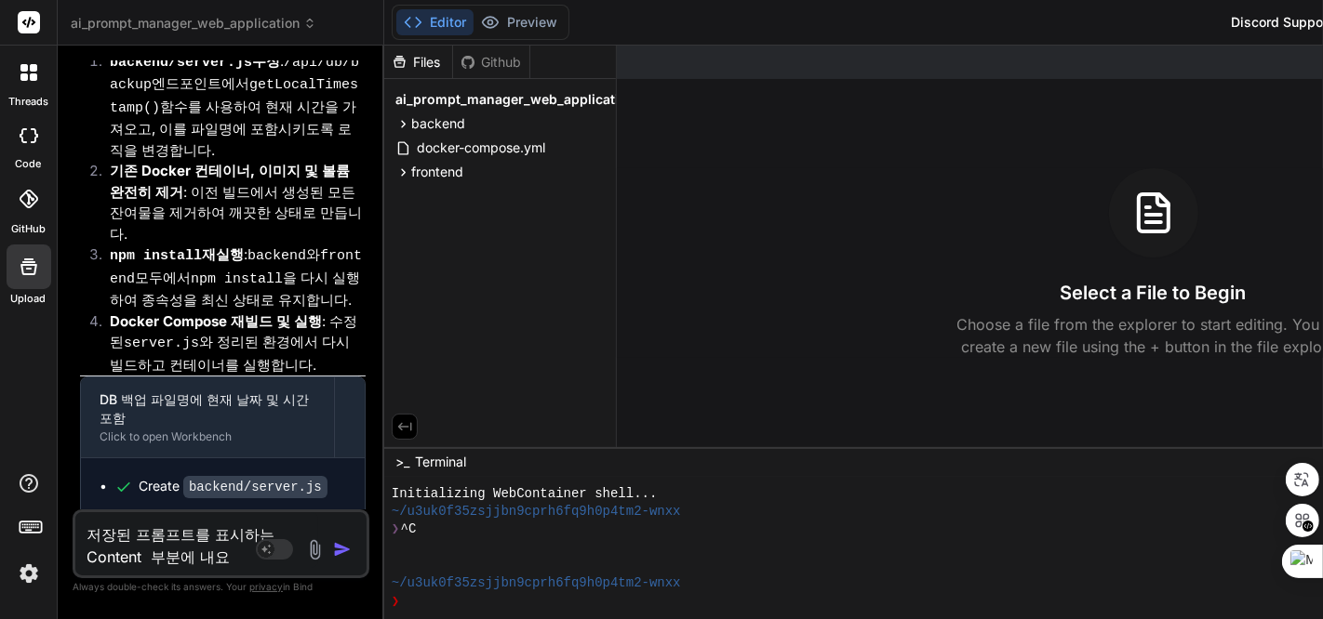
type textarea "저장된 프롬프트를 표시하는 Content 부분에 내"
type textarea "x"
type textarea "저장된 프롬프트를 표시하는 Content 부분에 내ㅇ"
type textarea "x"
type textarea "저장된 프롬프트를 표시하는 Content 부분에 내요"
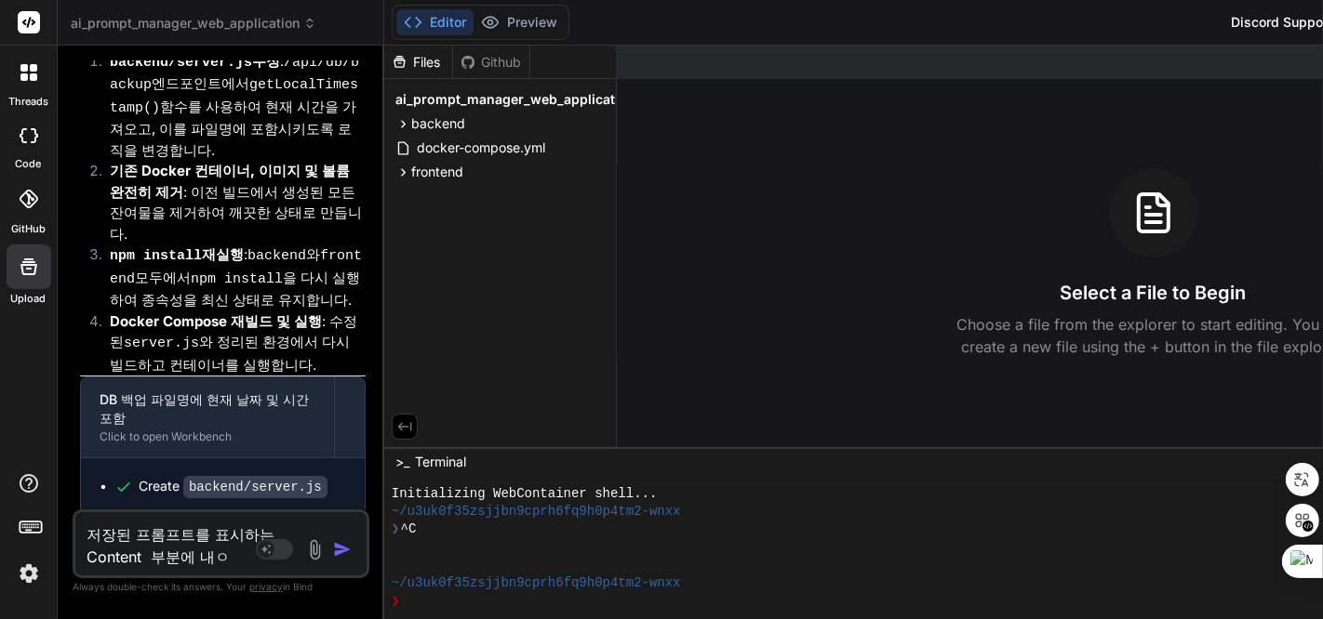
type textarea "x"
type textarea "저장된 프롬프트를 표시하는 Content 부분에 내용"
type textarea "x"
type textarea "저장된 프롬프트를 표시하는 Content 부분에 내용ㅇ"
type textarea "x"
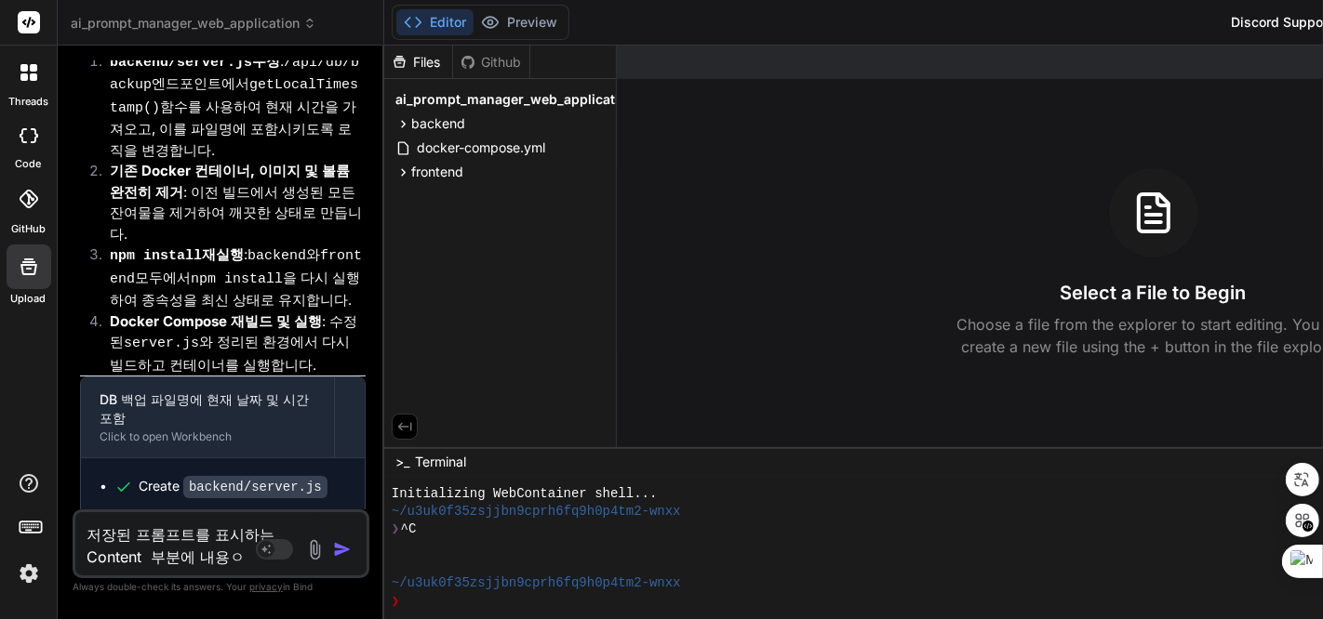
type textarea "저장된 프롬프트를 표시하는 Content 부분에 내용으"
type textarea "x"
type textarea "저장된 프롬프트를 표시하는 Content 부분에 내용을"
type textarea "x"
type textarea "저장된 프롬프트를 표시하는 Content 부분에 내용을"
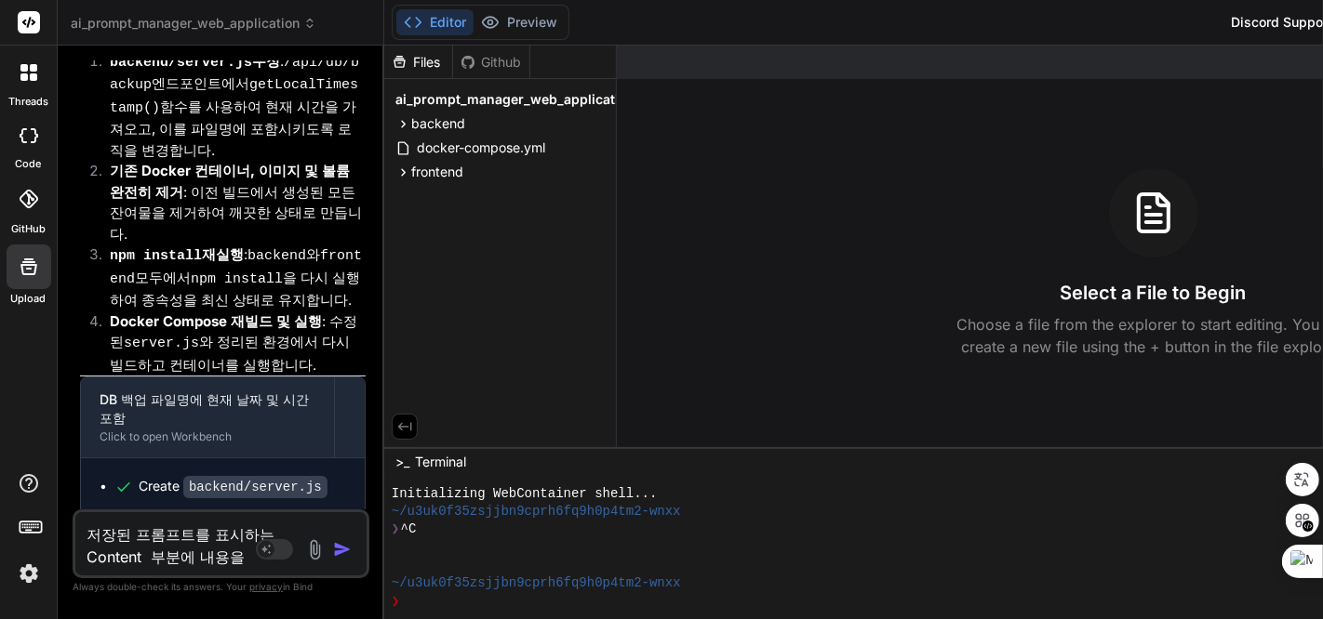
type textarea "x"
type textarea "저장된 프롬프트를 표시하는 Content 부분에 내용을 ㅂ"
type textarea "x"
type textarea "저장된 프롬프트를 표시하는 Content 부분에 내용을 보"
type textarea "x"
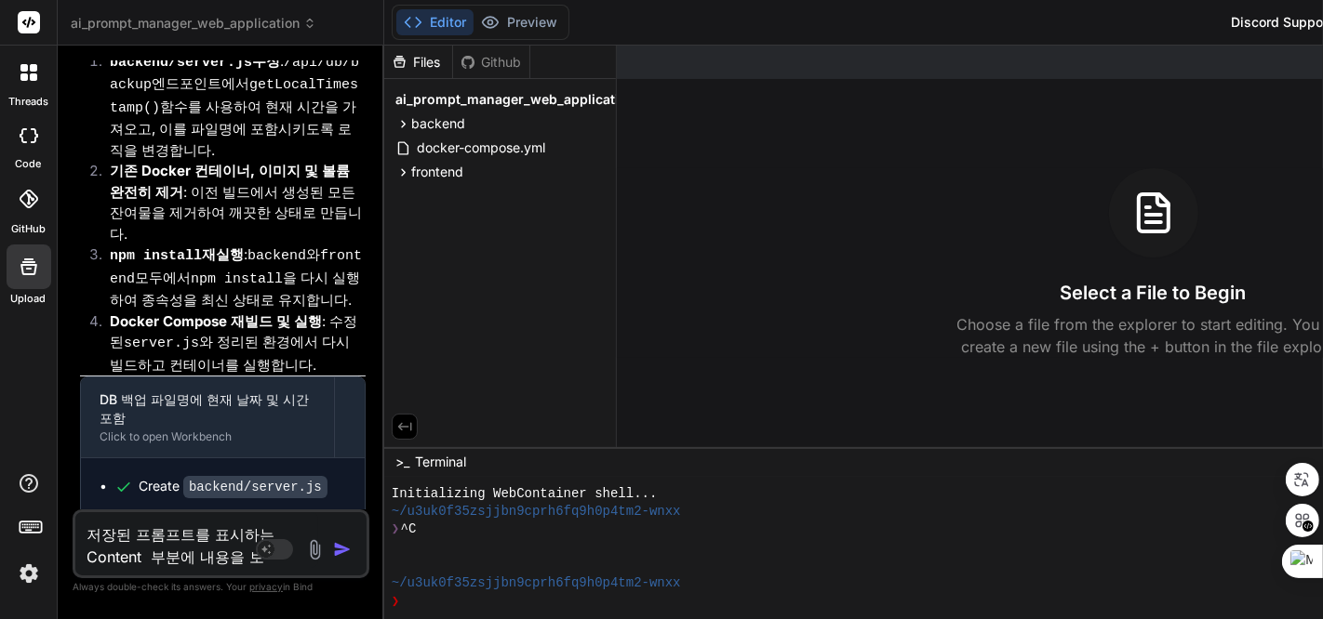
type textarea "저장된 프롬프트를 표시하는 Content 부분에 내용을 복"
type textarea "x"
type textarea "저장된 프롬프트를 표시하는 Content 부분에 내용을 볷"
type textarea "x"
type textarea "저장된 프롬프트를 표시하는 Content 부분에 내용을 복사"
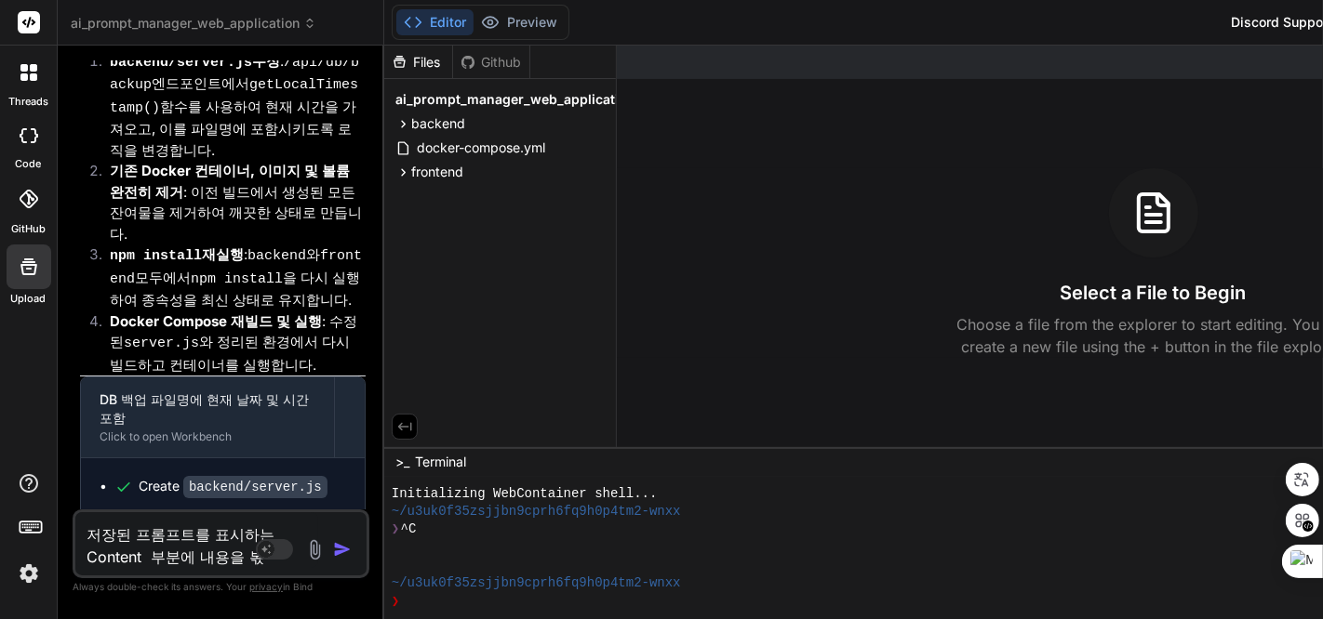
type textarea "x"
type textarea "저장된 프롬프트를 표시하는 Content 부분에 내용을 복샇"
type textarea "x"
type textarea "저장된 프롬프트를 표시하는 Content 부분에 내용을 복사하"
type textarea "x"
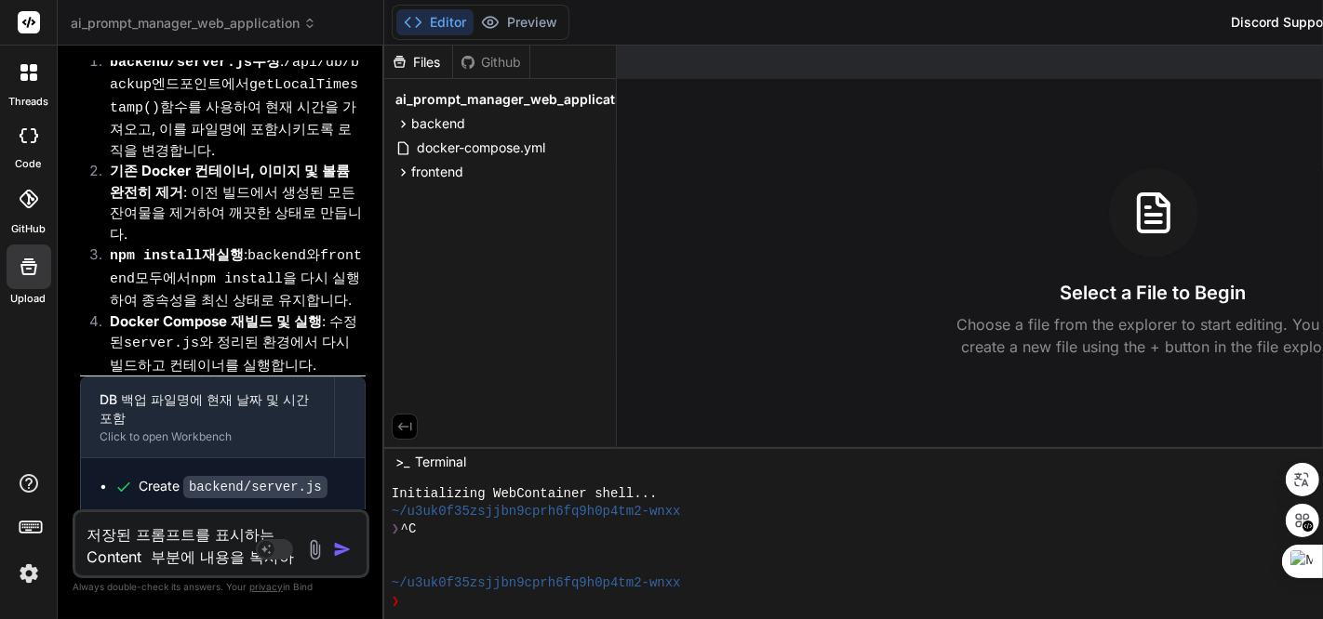
type textarea "저장된 프롬프트를 표시하는 Content 부분에 내용을 복사할"
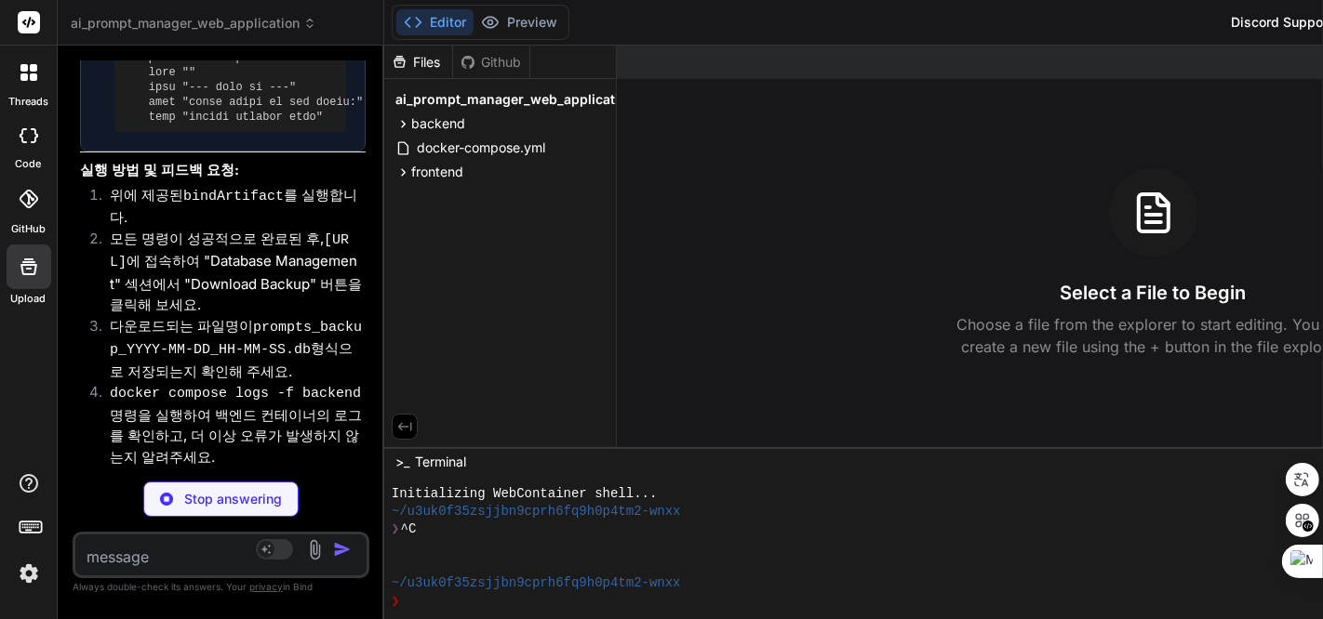
scroll to position [7456, 0]
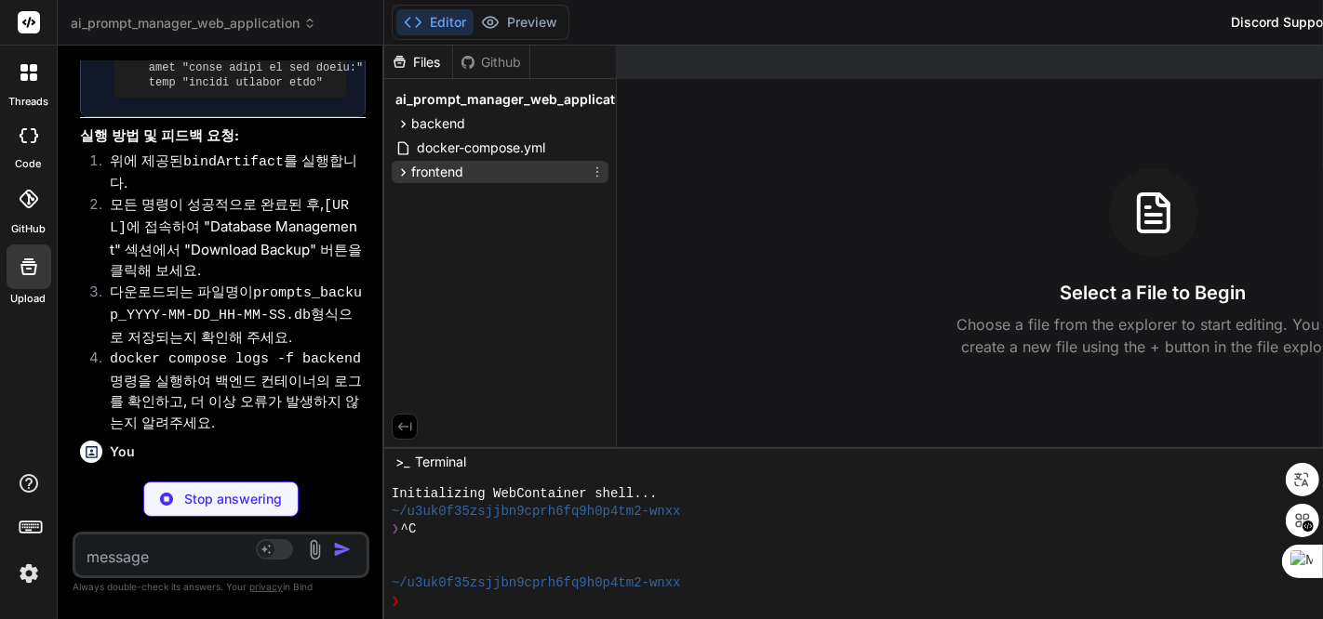
click at [463, 168] on span "frontend" at bounding box center [437, 172] width 52 height 19
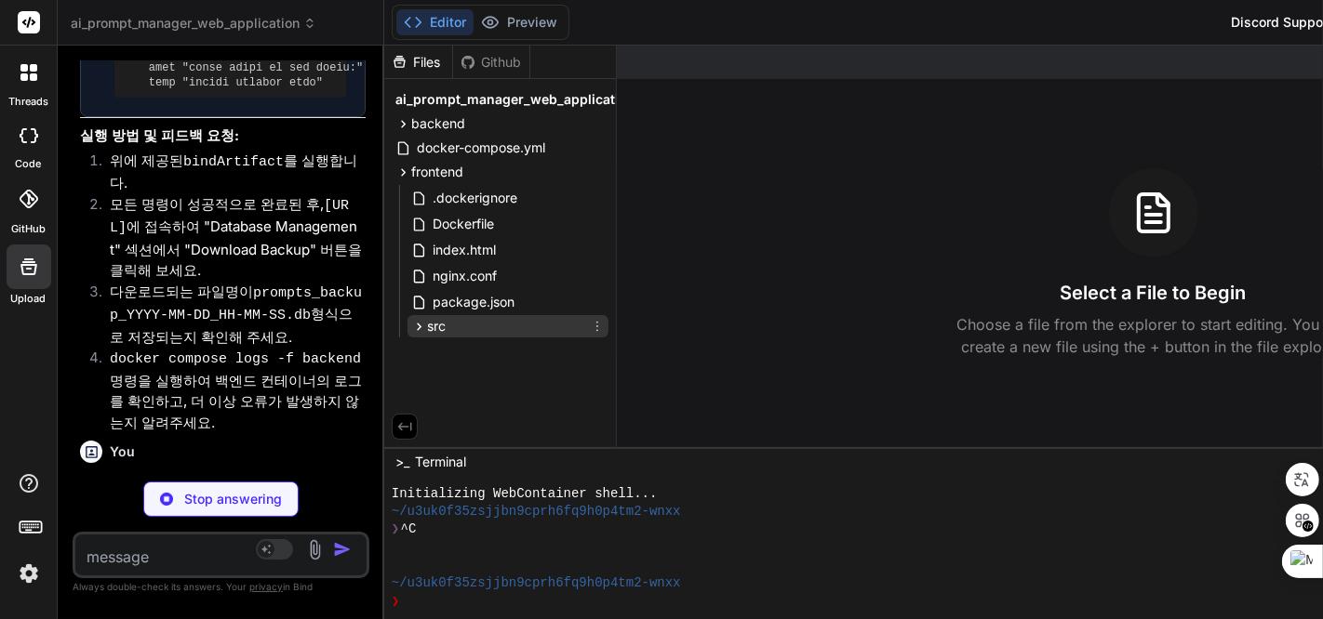
click at [446, 320] on span "src" at bounding box center [436, 326] width 19 height 19
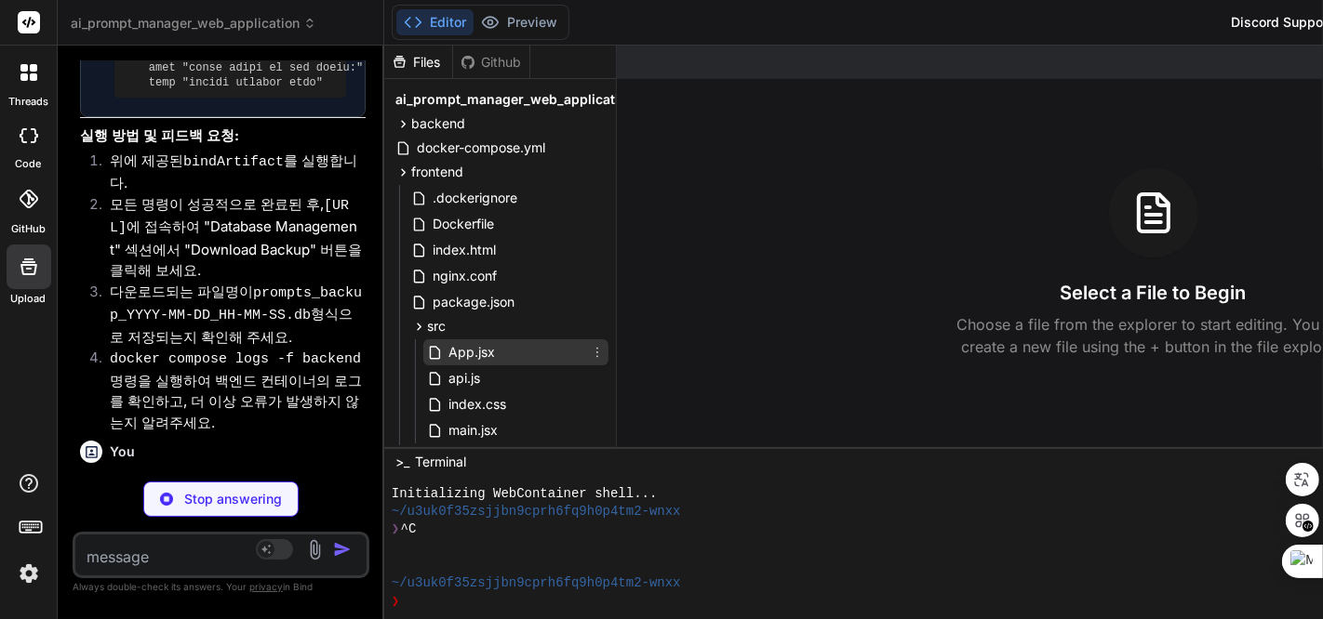
click at [486, 349] on span "App.jsx" at bounding box center [471, 352] width 50 height 22
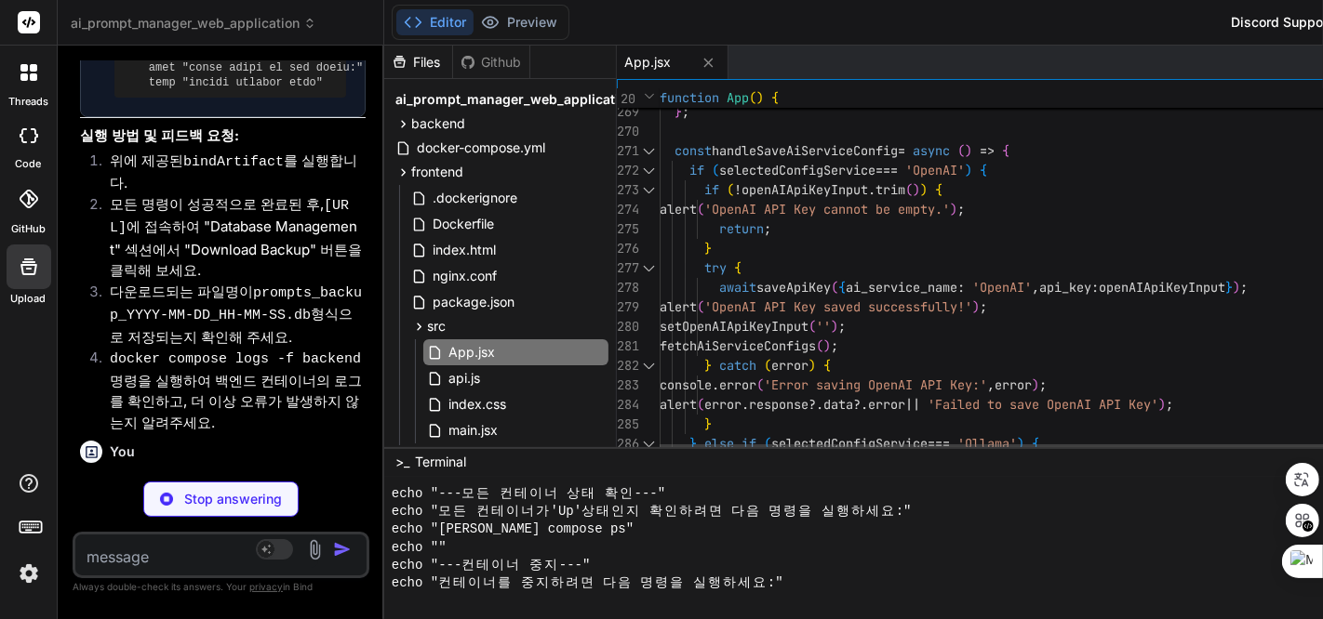
scroll to position [2471, 0]
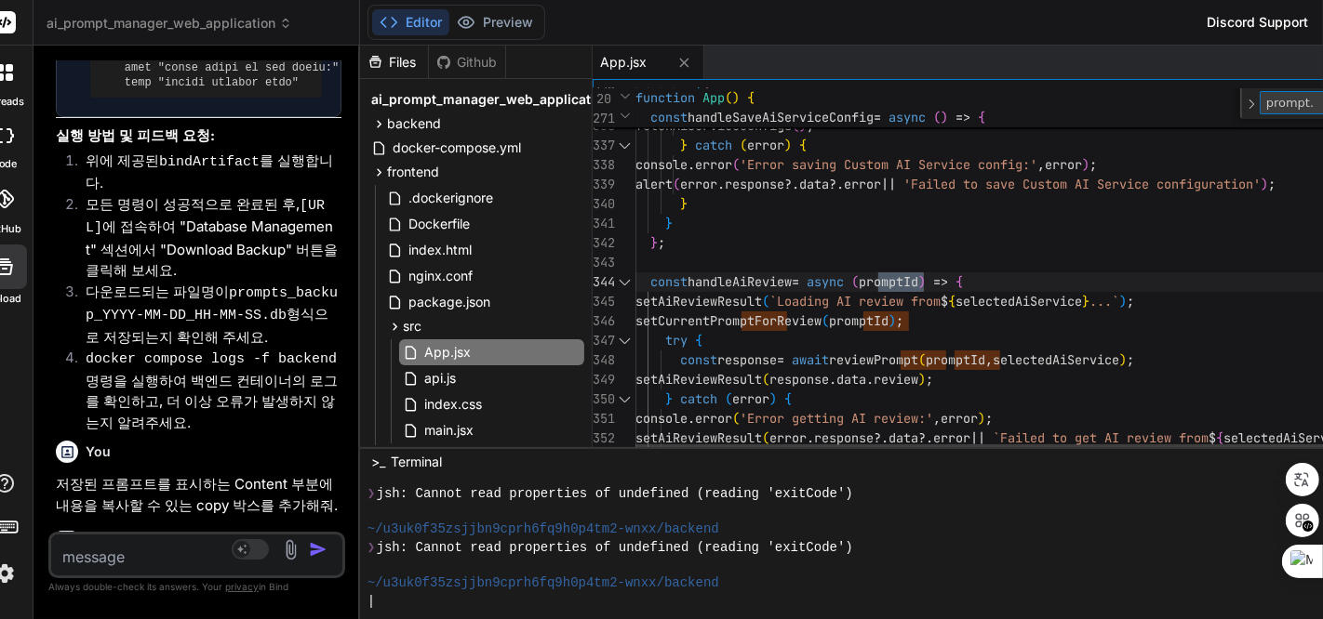
scroll to position [0, 27]
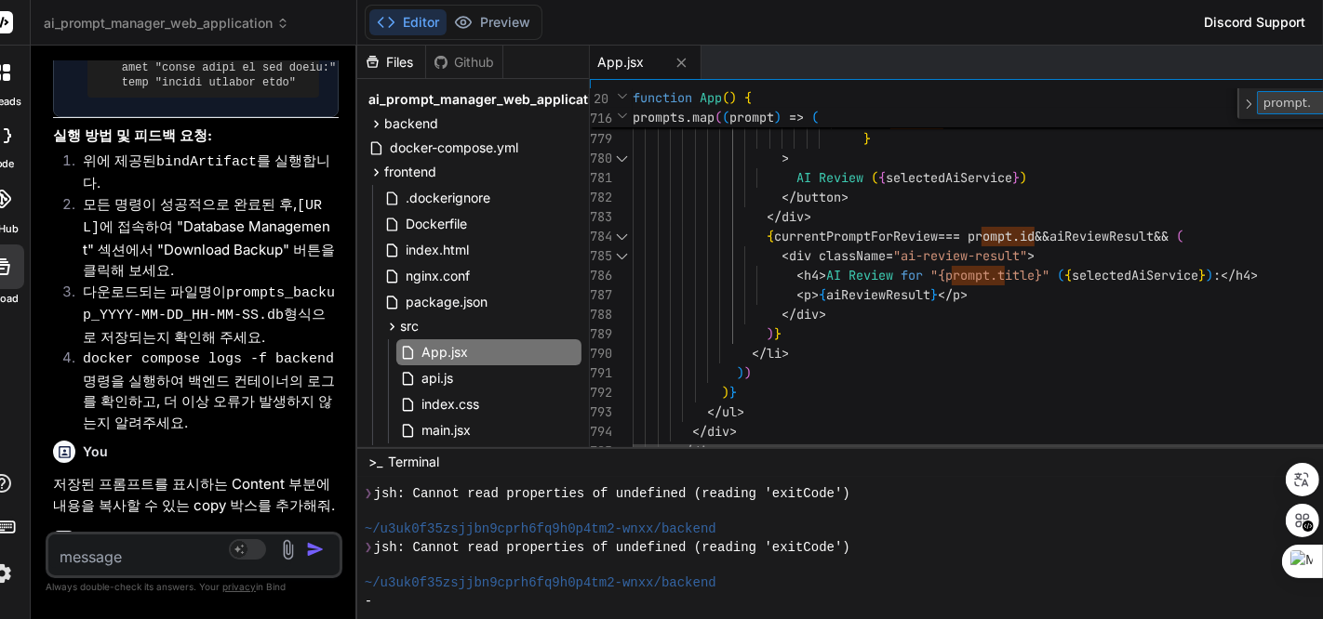
click at [1288, 105] on textarea "prompt." at bounding box center [1334, 102] width 155 height 21
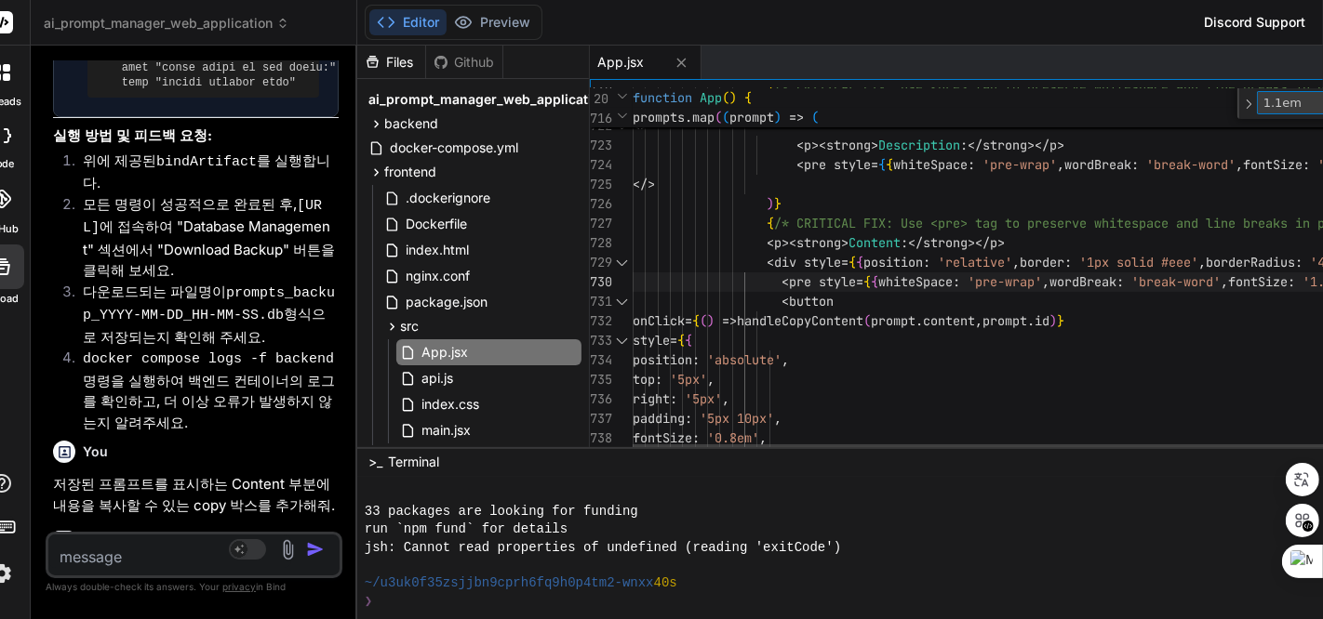
scroll to position [0, 0]
drag, startPoint x: 1221, startPoint y: 283, endPoint x: 1322, endPoint y: 286, distance: 100.5
drag, startPoint x: 1230, startPoint y: 280, endPoint x: 1322, endPoint y: 279, distance: 91.2
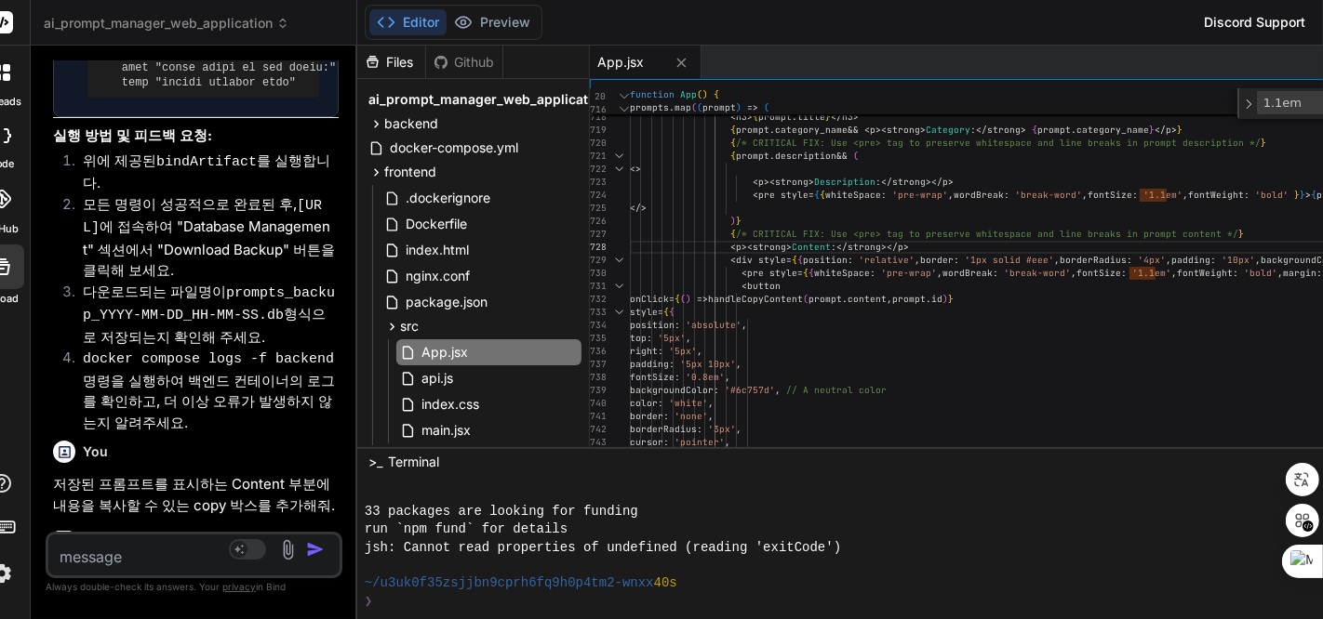
click at [166, 559] on textarea at bounding box center [169, 551] width 243 height 33
click at [111, 561] on textarea at bounding box center [169, 551] width 243 height 33
paste textarea "Description"
click at [202, 557] on textarea "Description," at bounding box center [169, 551] width 243 height 33
paste textarea "Content"
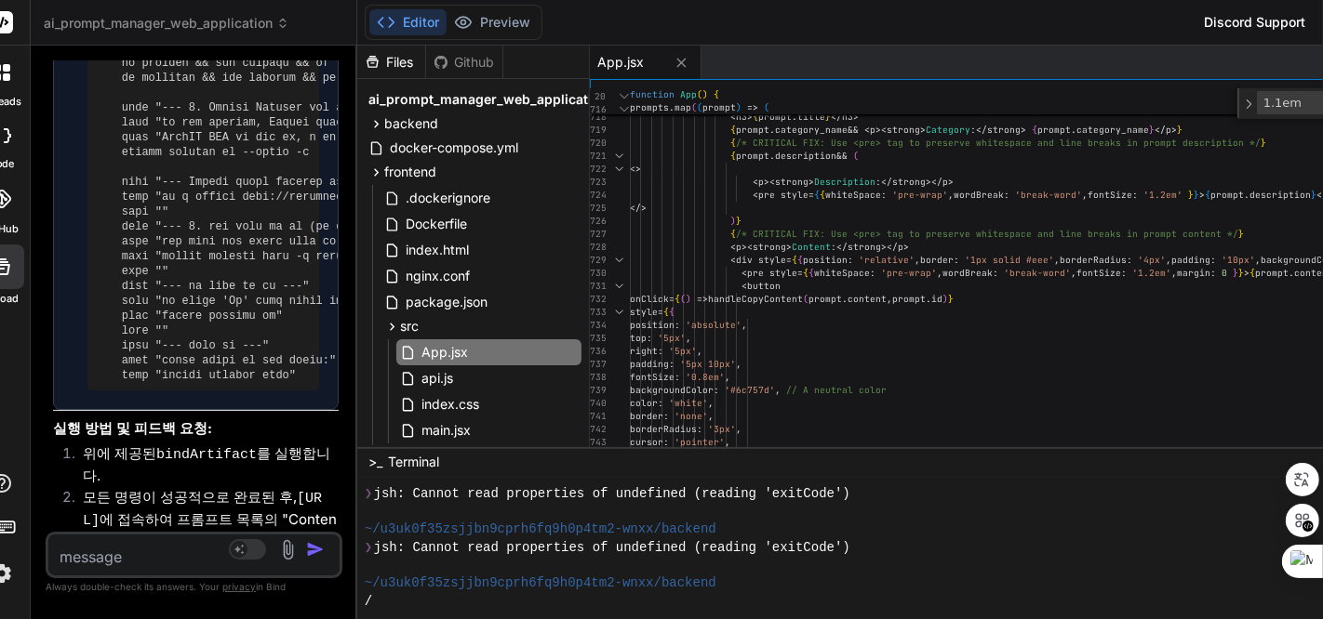
scroll to position [5426, 0]
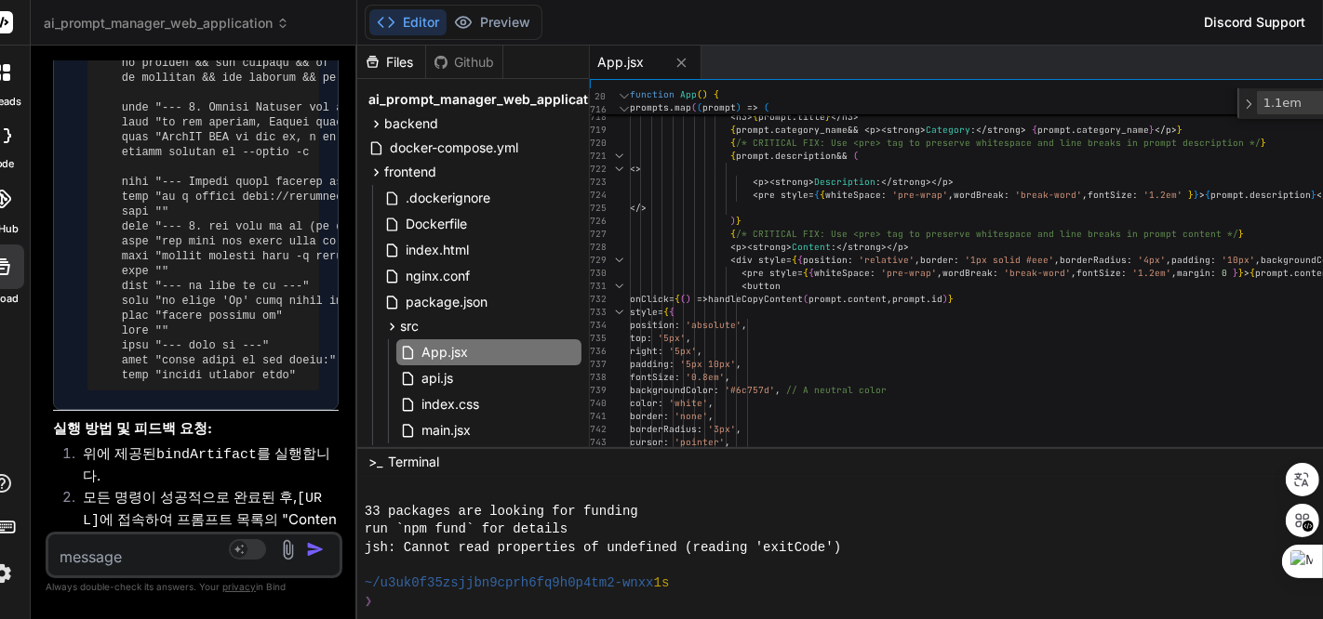
click at [1016, 224] on div ") }" at bounding box center [1139, 221] width 1019 height 13
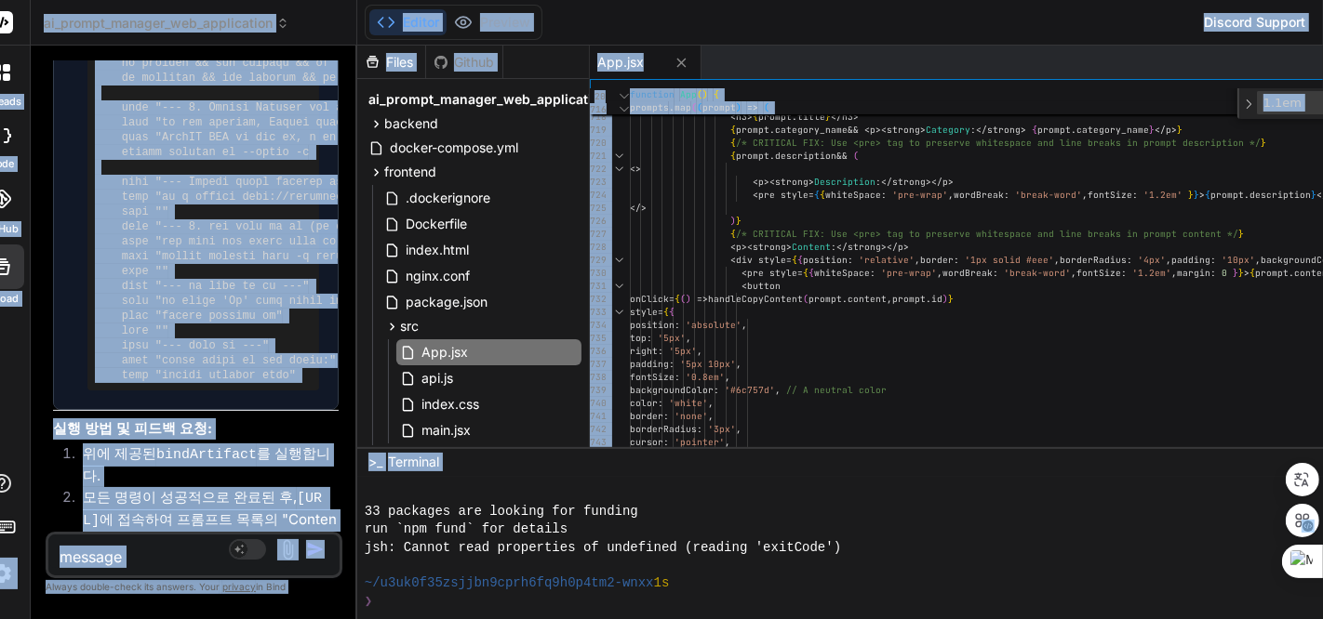
click at [1033, 224] on div ") }" at bounding box center [1139, 221] width 1019 height 13
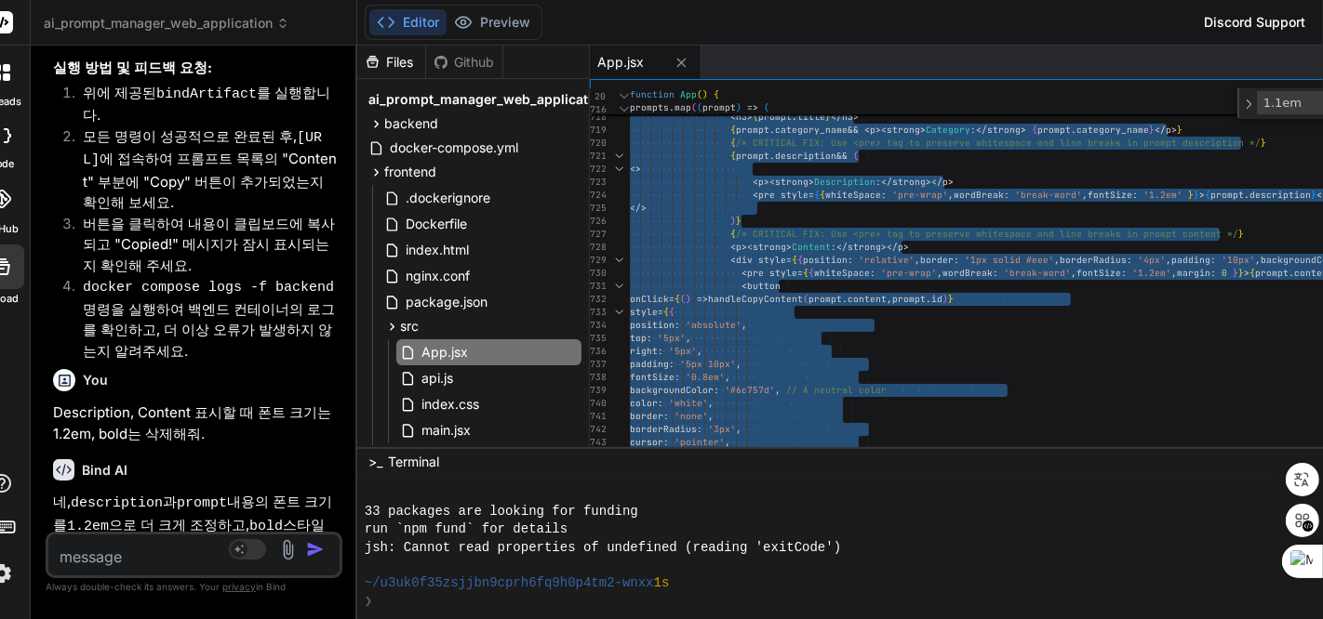
scroll to position [9484, 0]
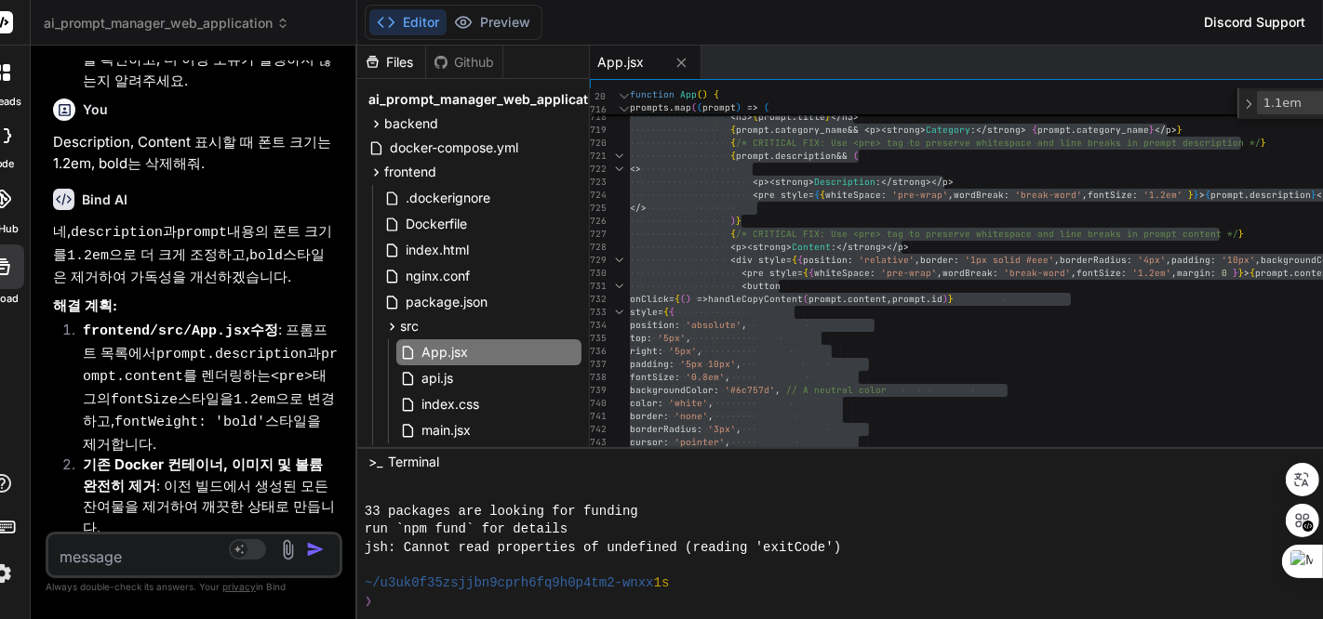
click at [180, 561] on textarea at bounding box center [169, 551] width 243 height 33
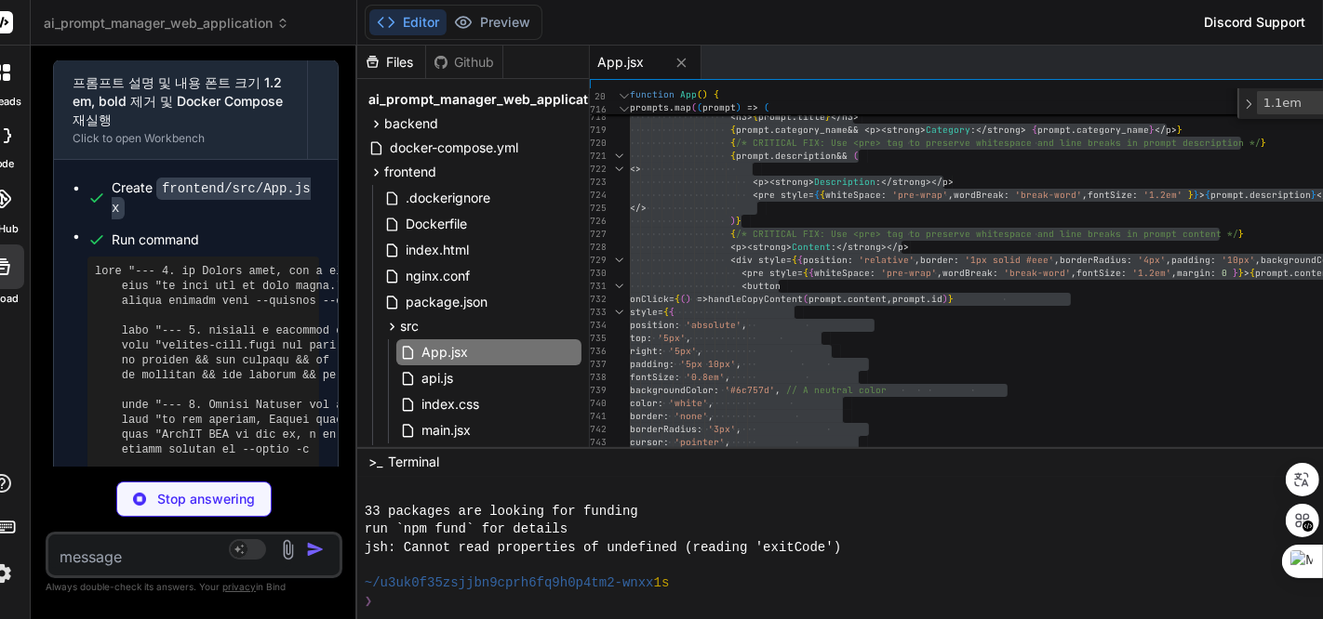
scroll to position [10063, 0]
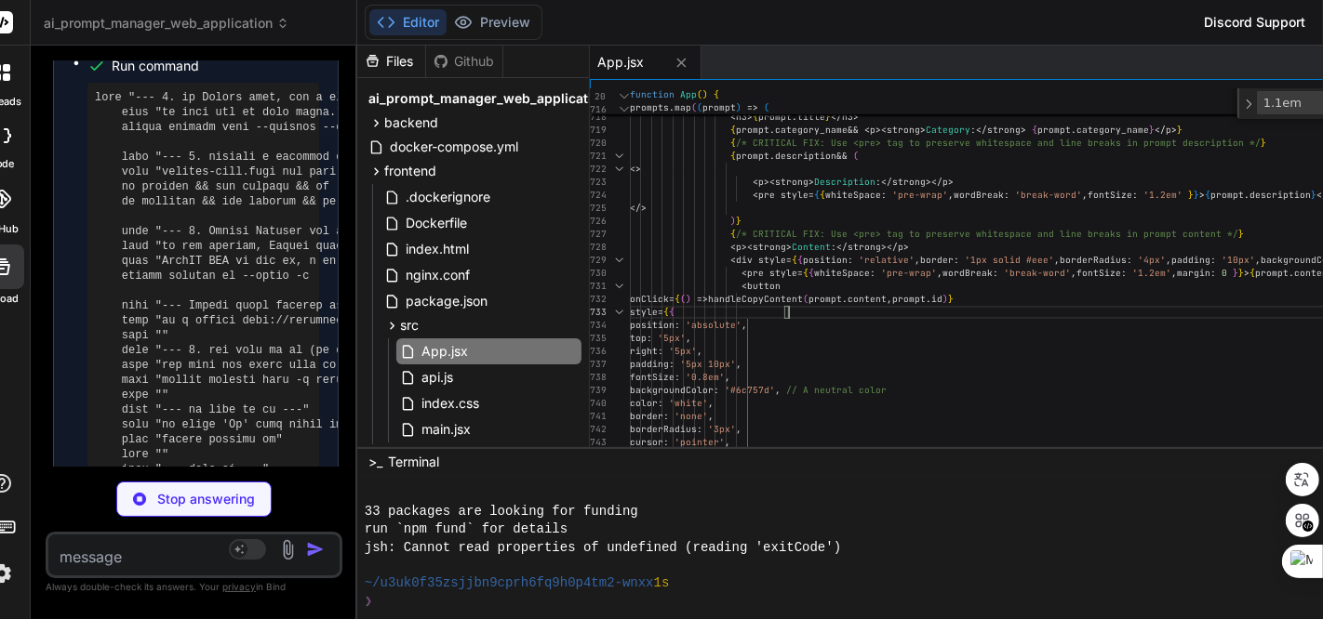
scroll to position [6, 0]
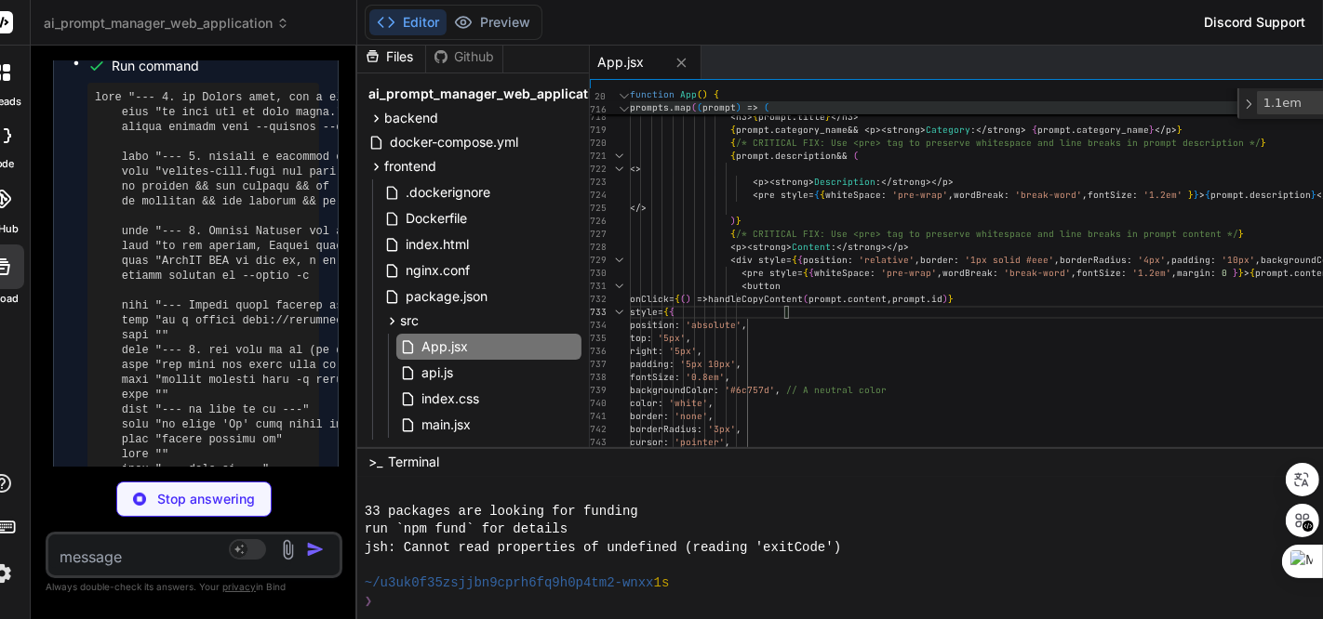
drag, startPoint x: 1260, startPoint y: 103, endPoint x: 1194, endPoint y: 103, distance: 66.0
click at [1194, 88] on div "20 716 function App ( ) { prompts . map ( ( prompt ) => ( 1.1em 1.1em No results" at bounding box center [1160, 88] width 1141 height 0
click at [1257, 100] on div "Toggle Replace" at bounding box center [1248, 103] width 17 height 31
click at [1257, 100] on div "Toggle Replace" at bounding box center [1248, 117] width 17 height 58
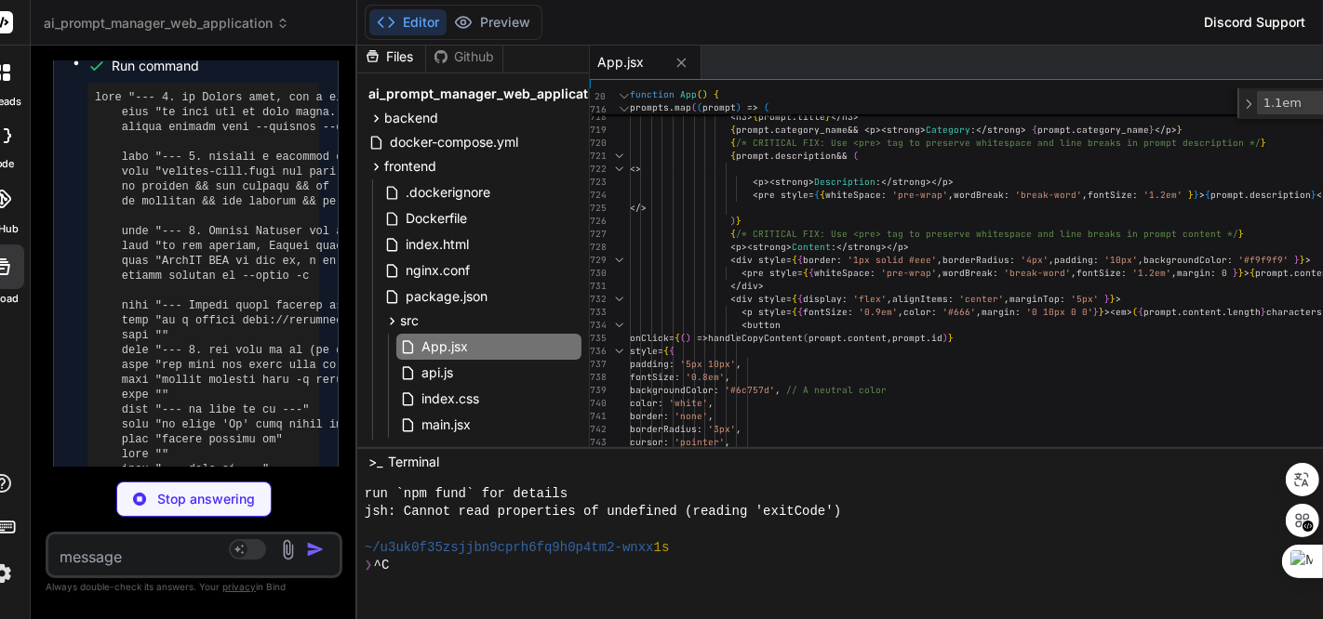
scroll to position [7882, 0]
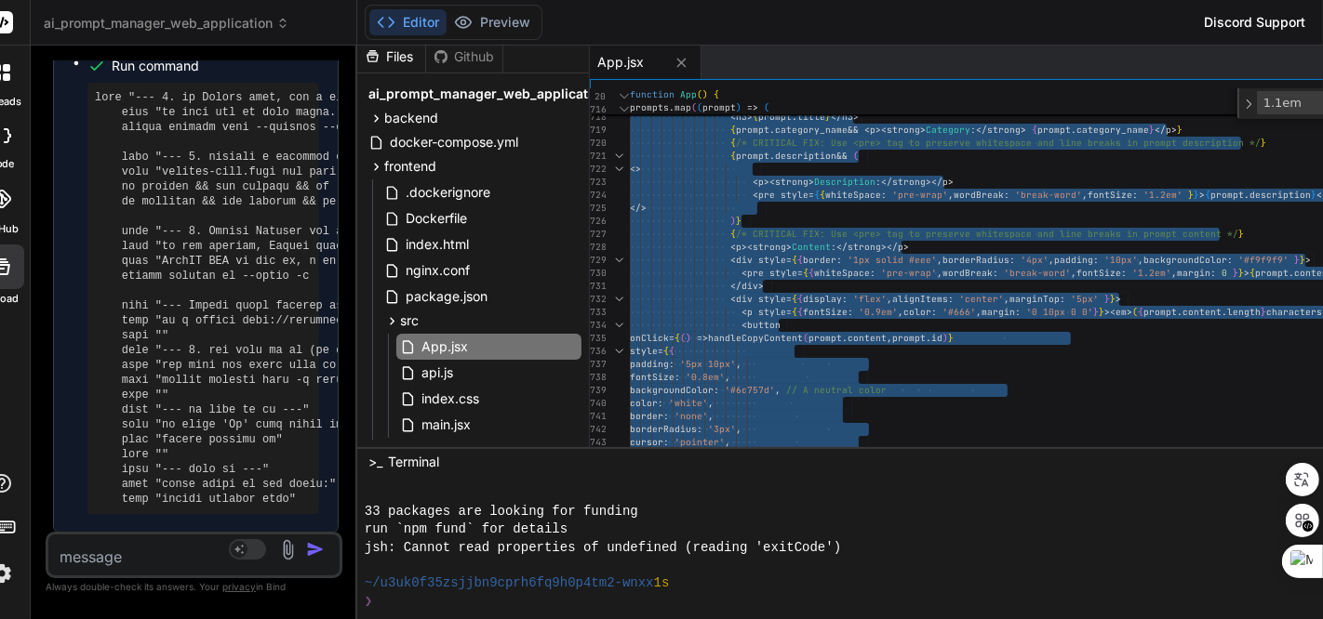
click at [149, 550] on textarea at bounding box center [169, 551] width 243 height 33
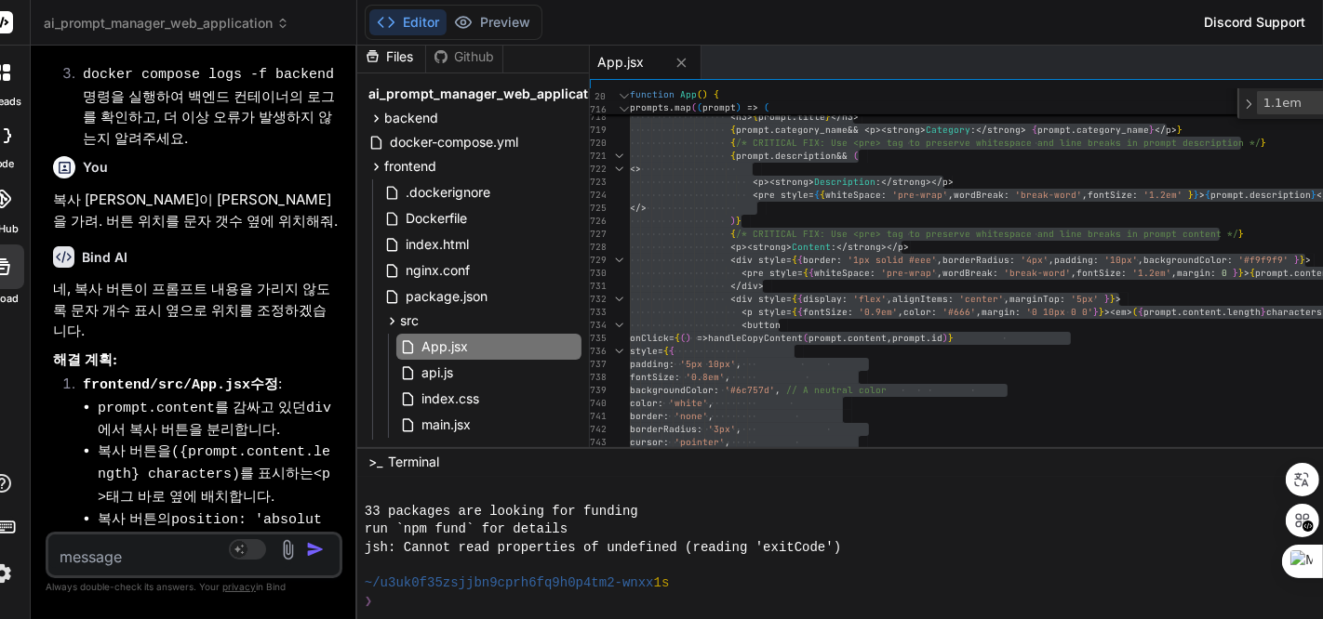
scroll to position [10942, 0]
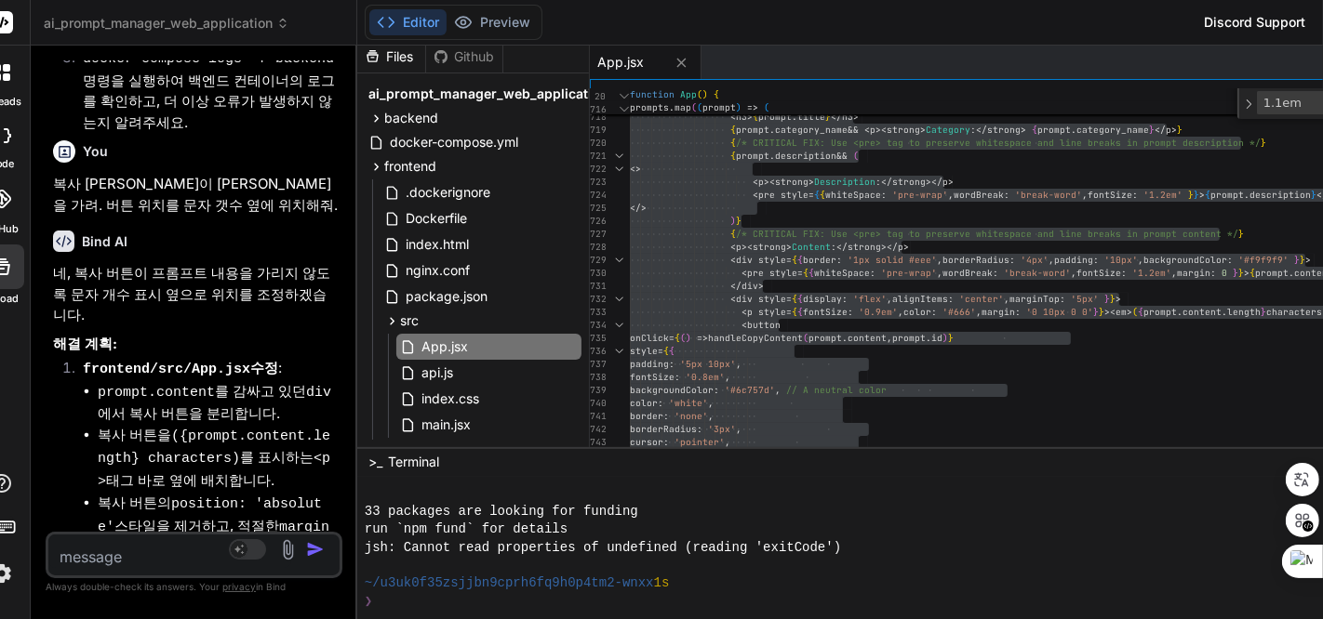
click at [173, 558] on textarea at bounding box center [169, 551] width 243 height 33
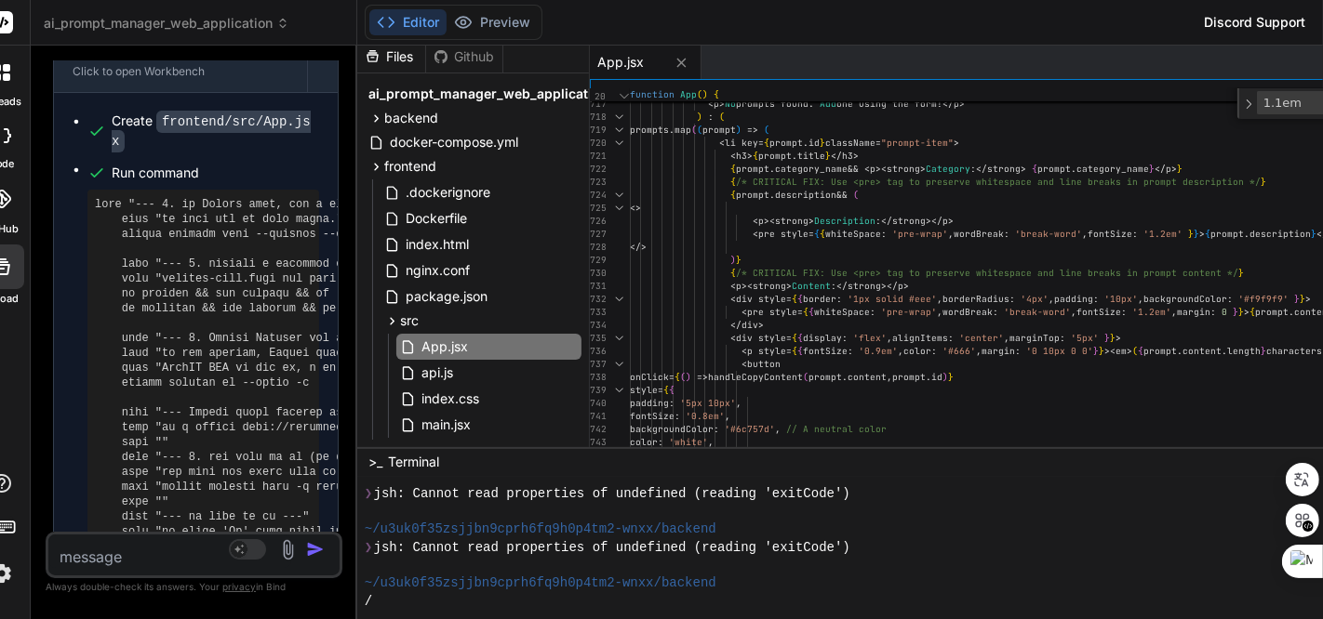
scroll to position [10622, 0]
